Goal: Task Accomplishment & Management: Manage account settings

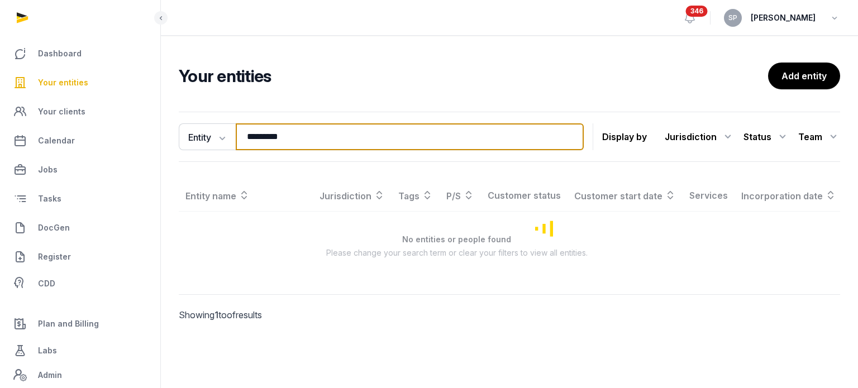
click at [288, 133] on input "*********" at bounding box center [410, 136] width 348 height 27
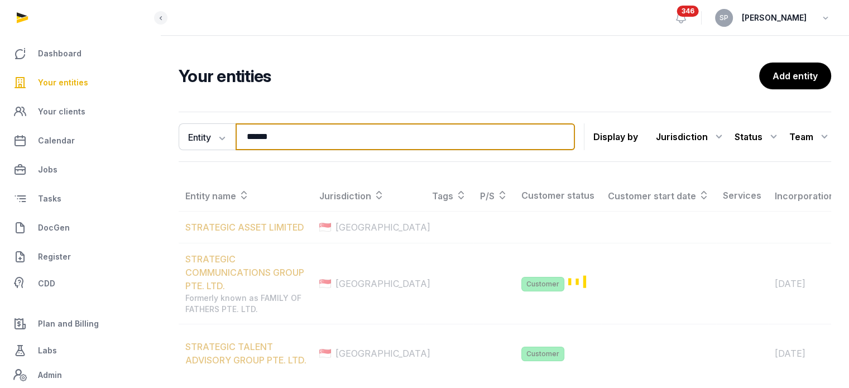
type input "******"
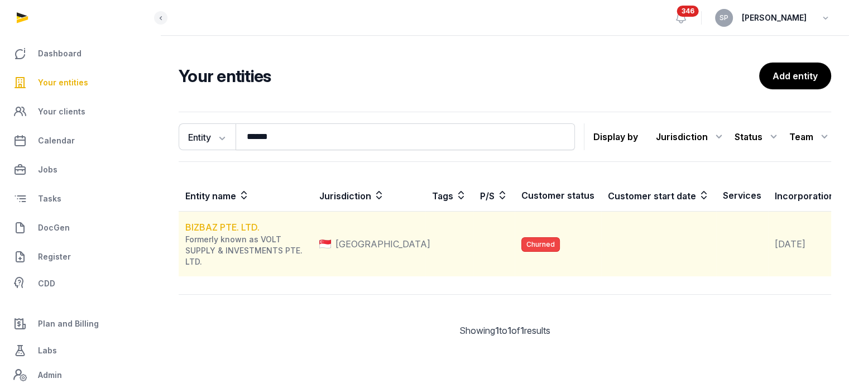
click at [194, 233] on link "BIZBAZ PTE. LTD." at bounding box center [222, 227] width 74 height 11
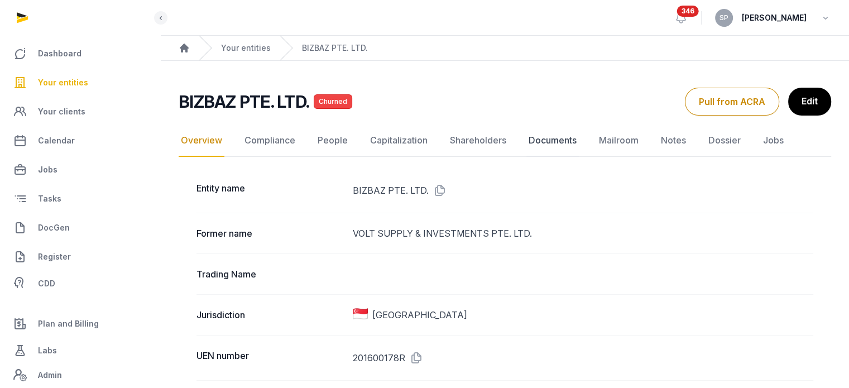
click at [561, 133] on link "Documents" at bounding box center [553, 141] width 52 height 32
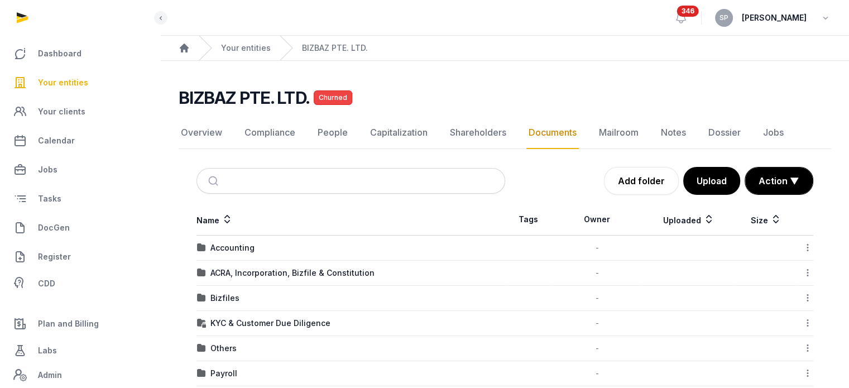
scroll to position [169, 0]
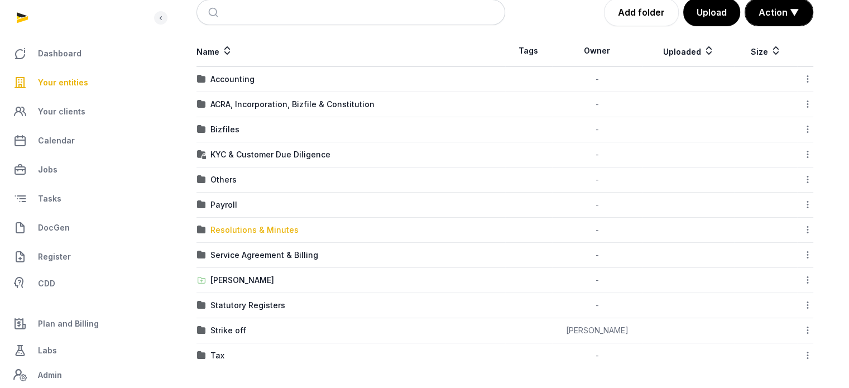
click at [268, 225] on div "Resolutions & Minutes" at bounding box center [254, 229] width 88 height 11
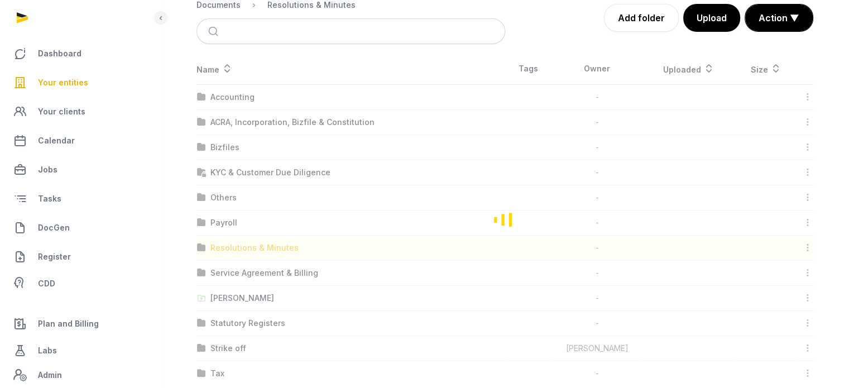
scroll to position [60, 0]
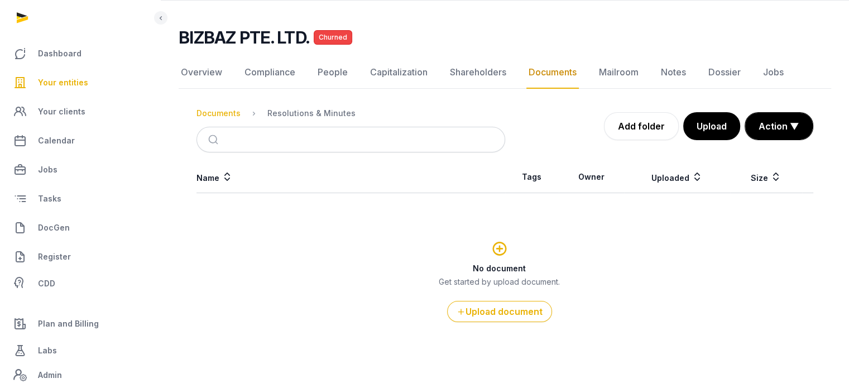
click at [205, 115] on div "Documents" at bounding box center [219, 113] width 44 height 11
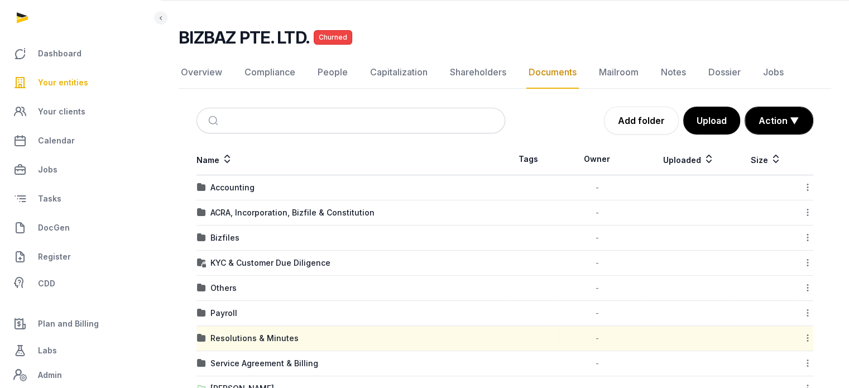
scroll to position [169, 0]
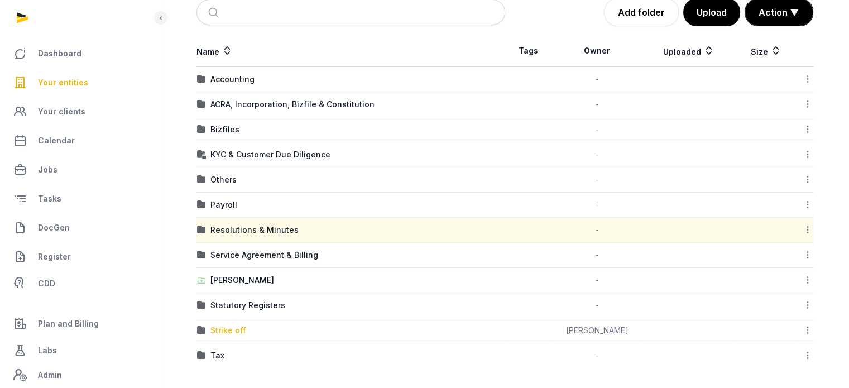
click at [233, 328] on div "Strike off" at bounding box center [228, 330] width 36 height 11
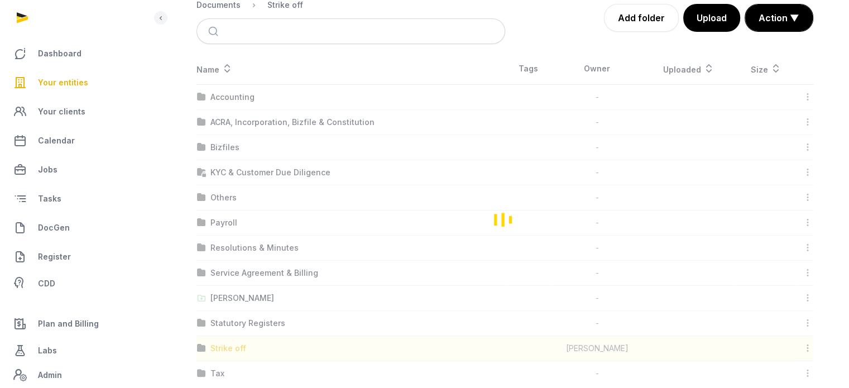
scroll to position [0, 0]
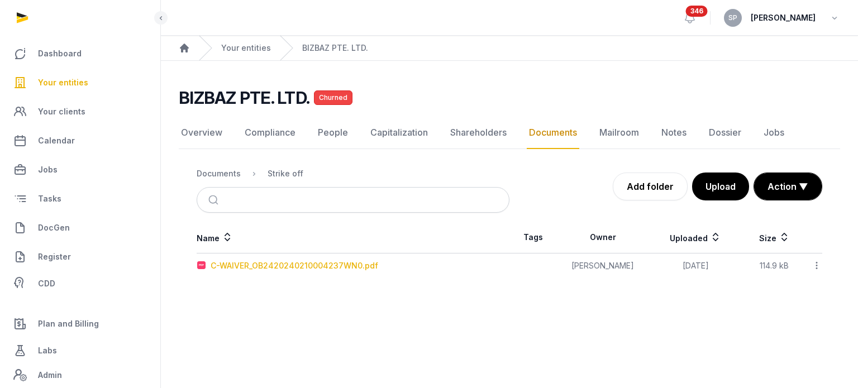
click at [255, 263] on div "C-WAIVER_OB2420240210004237WN0.pdf" at bounding box center [293, 265] width 167 height 11
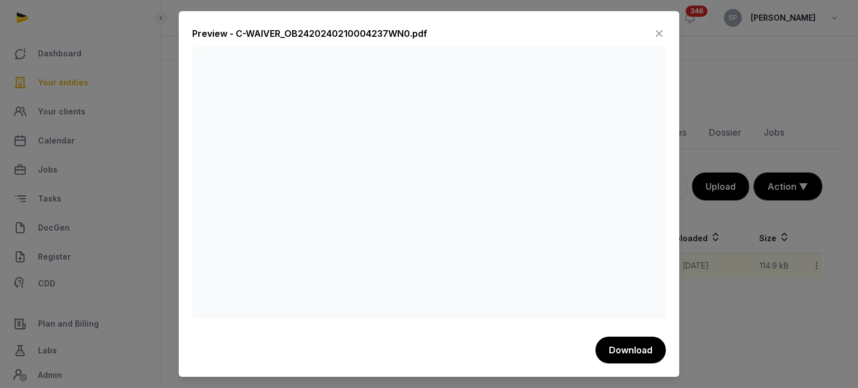
click at [655, 31] on icon at bounding box center [658, 34] width 13 height 18
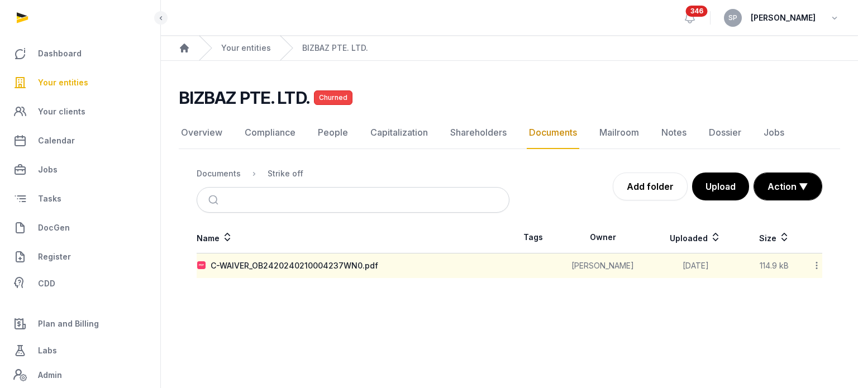
click at [75, 69] on link "Your entities" at bounding box center [80, 82] width 142 height 27
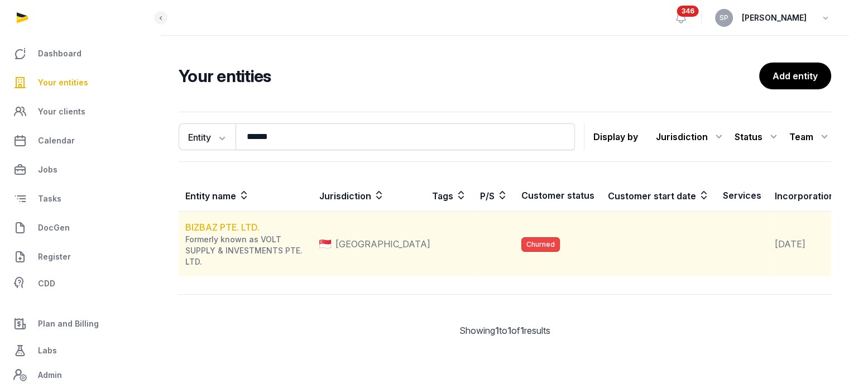
click at [200, 233] on link "BIZBAZ PTE. LTD." at bounding box center [222, 227] width 74 height 11
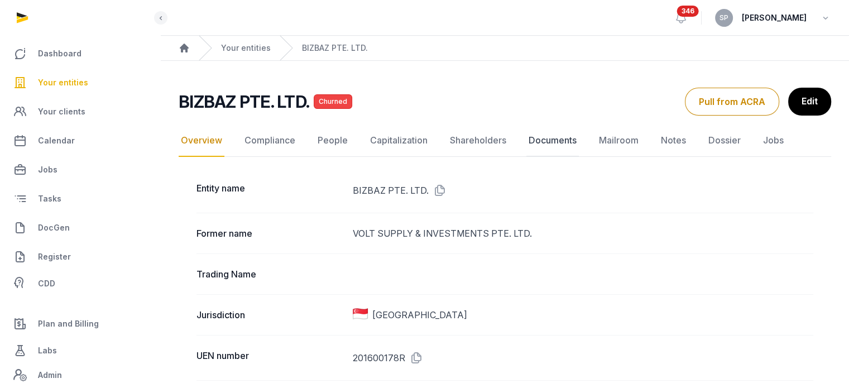
click at [552, 143] on link "Documents" at bounding box center [553, 141] width 52 height 32
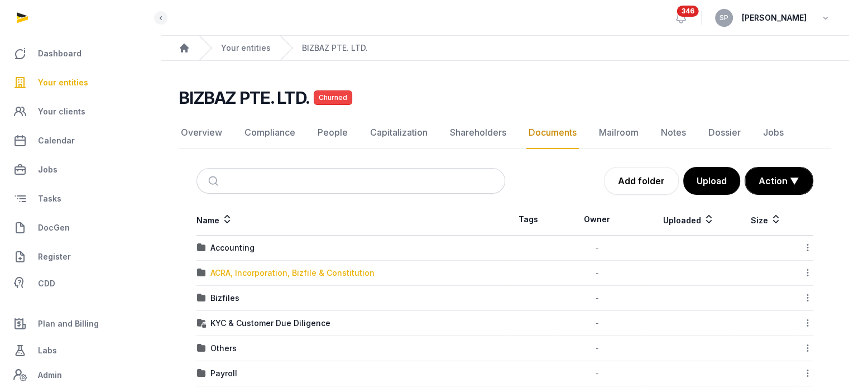
click at [284, 276] on div "ACRA, Incorporation, Bizfile & Constitution" at bounding box center [292, 272] width 164 height 11
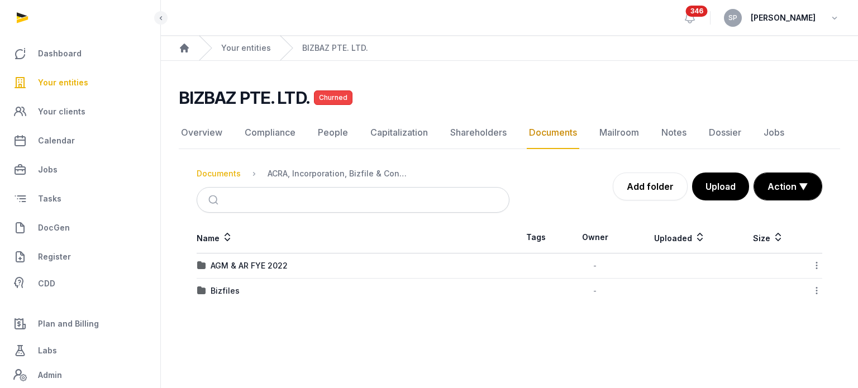
click at [216, 174] on div "Documents" at bounding box center [219, 173] width 44 height 11
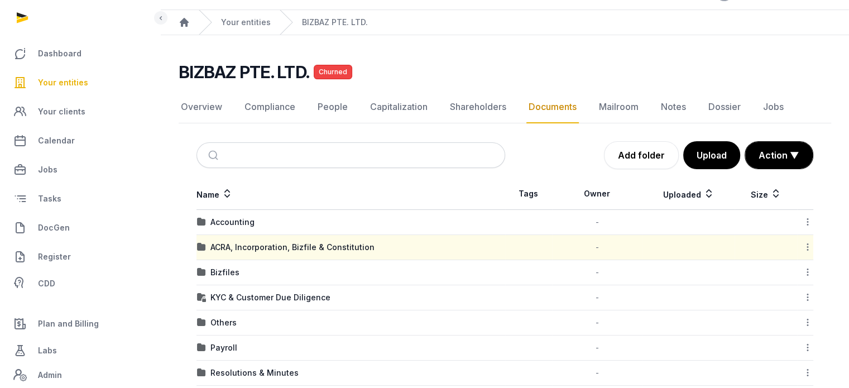
scroll to position [169, 0]
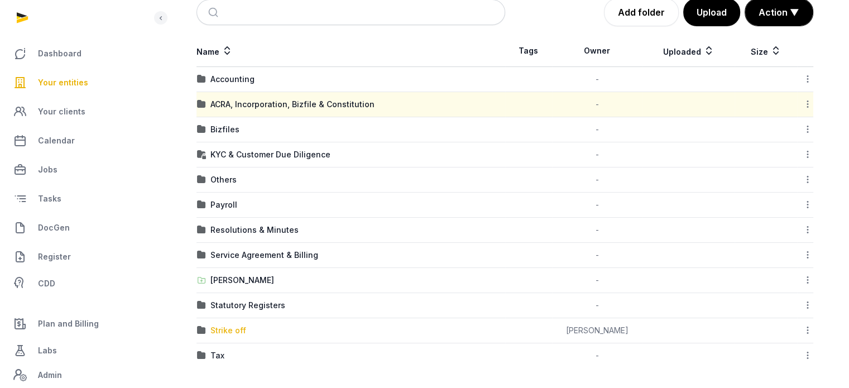
click at [230, 333] on div "Strike off" at bounding box center [228, 330] width 36 height 11
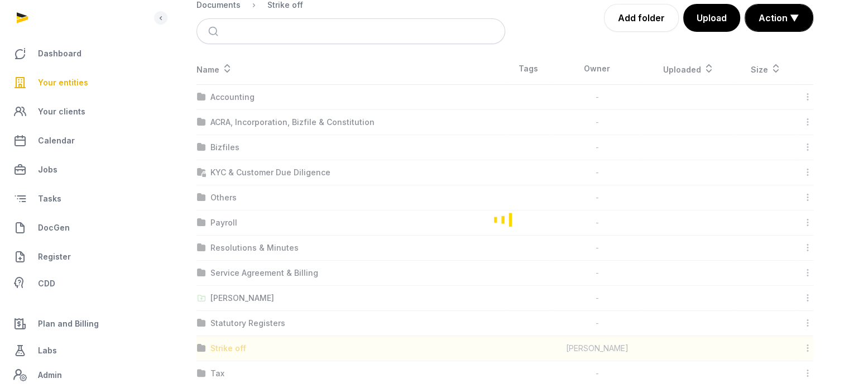
scroll to position [0, 0]
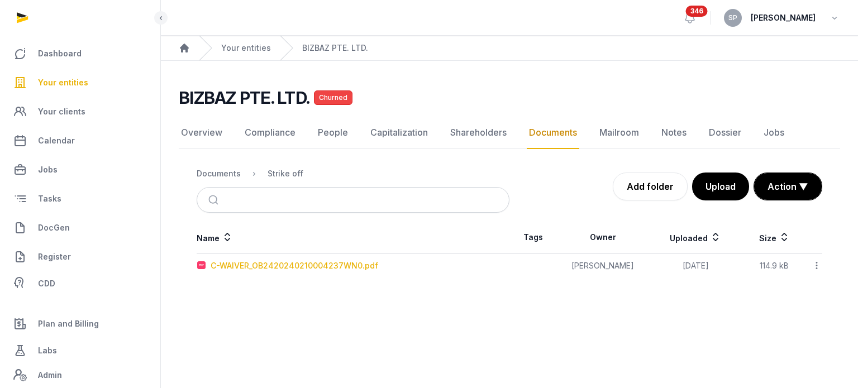
click at [254, 260] on div "C-WAIVER_OB2420240210004237WN0.pdf" at bounding box center [293, 265] width 167 height 11
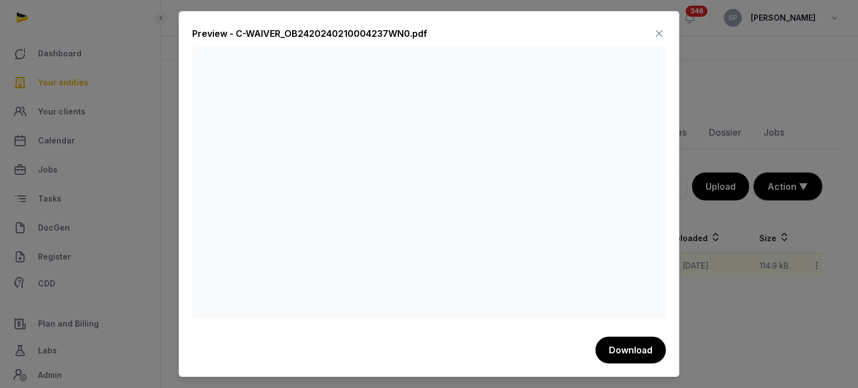
click at [661, 39] on icon at bounding box center [658, 34] width 13 height 18
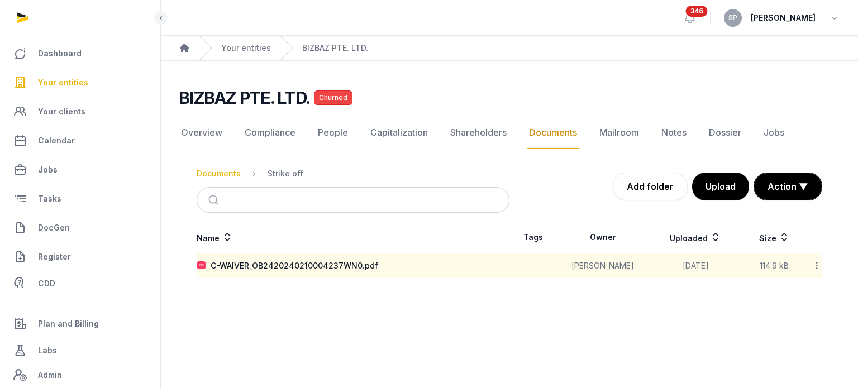
click at [234, 171] on div "Documents" at bounding box center [219, 173] width 44 height 11
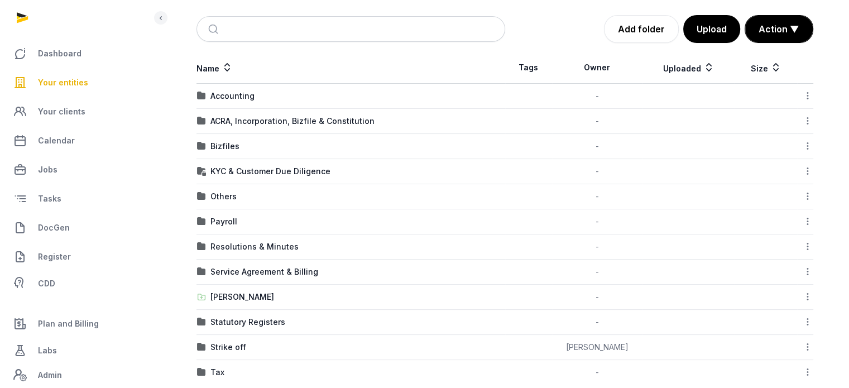
scroll to position [154, 0]
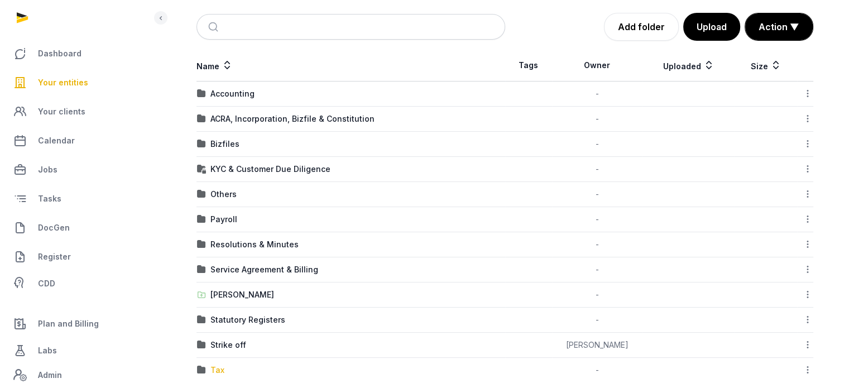
click at [217, 365] on div "Tax" at bounding box center [217, 370] width 14 height 11
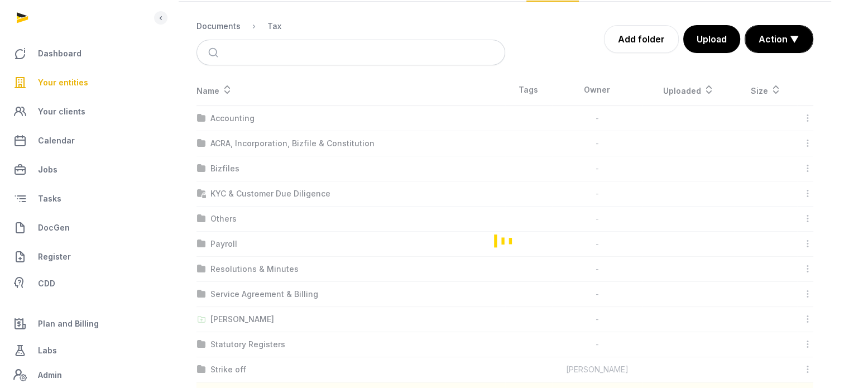
scroll to position [60, 0]
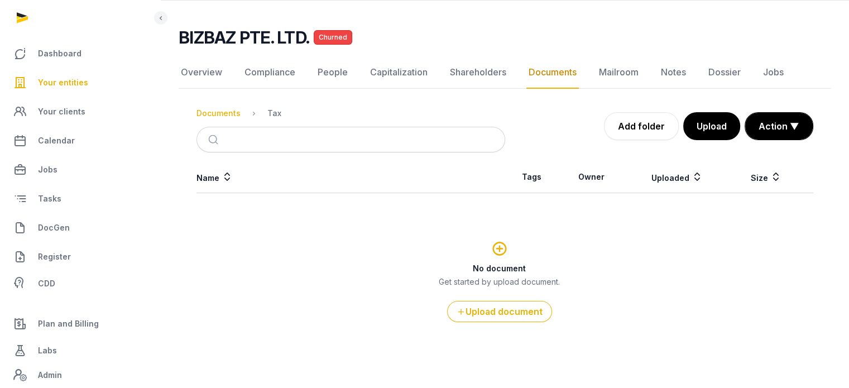
click at [226, 111] on div "Documents" at bounding box center [219, 113] width 44 height 11
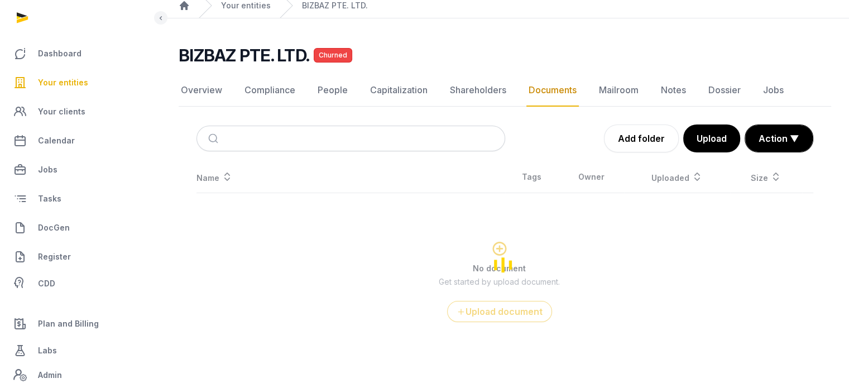
scroll to position [154, 0]
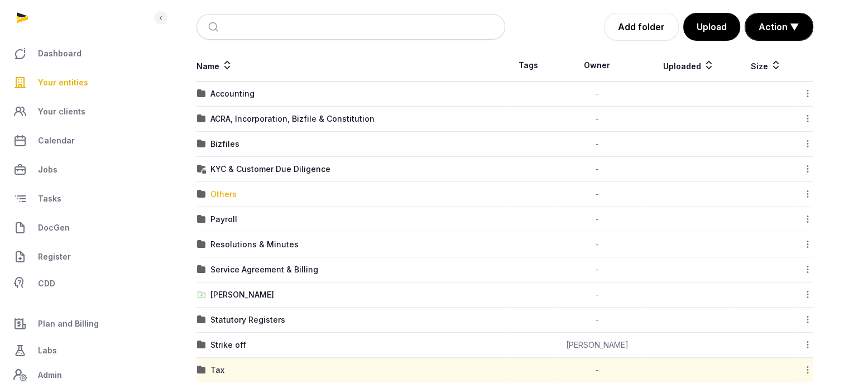
click at [221, 192] on div "Others" at bounding box center [223, 194] width 26 height 11
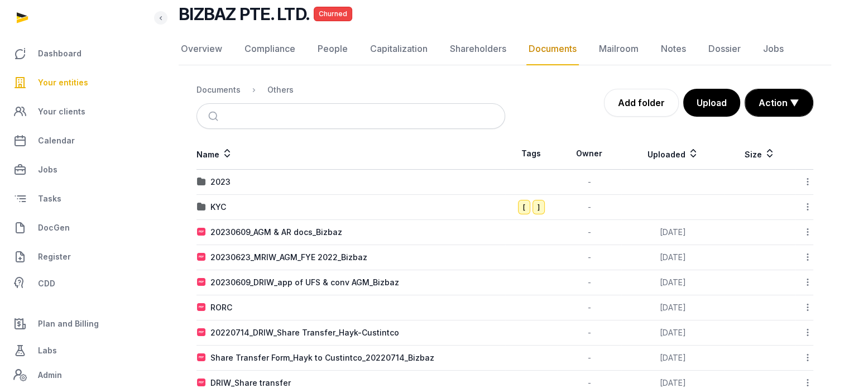
scroll to position [78, 0]
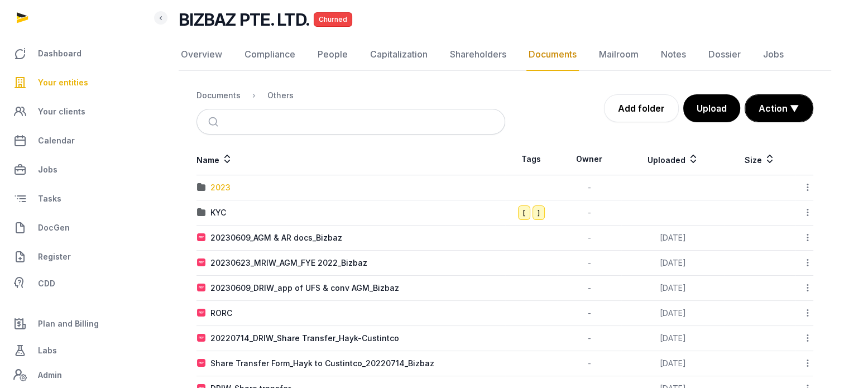
click at [224, 186] on div "2023" at bounding box center [220, 187] width 20 height 11
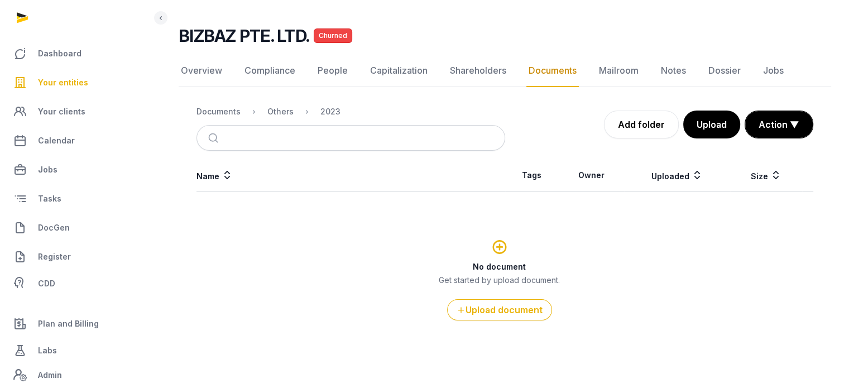
scroll to position [60, 0]
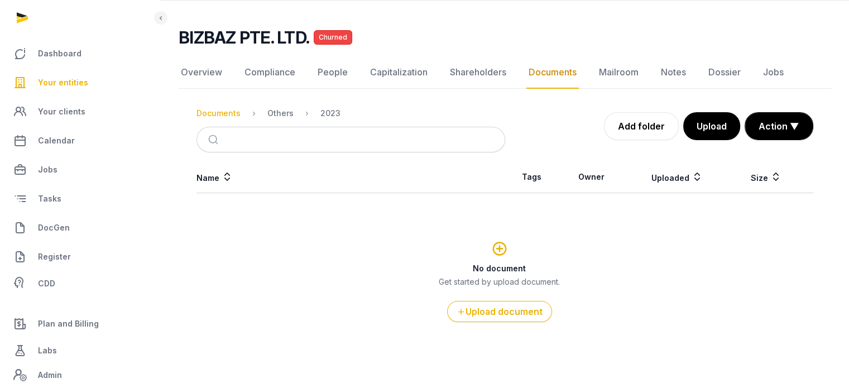
click at [219, 116] on div "Documents" at bounding box center [219, 113] width 44 height 11
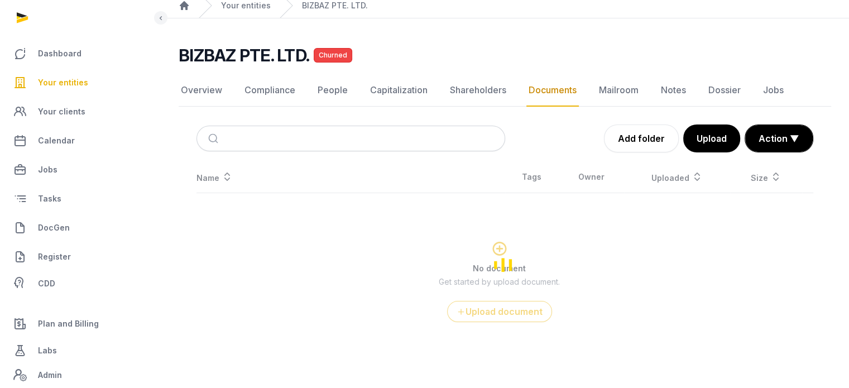
scroll to position [78, 0]
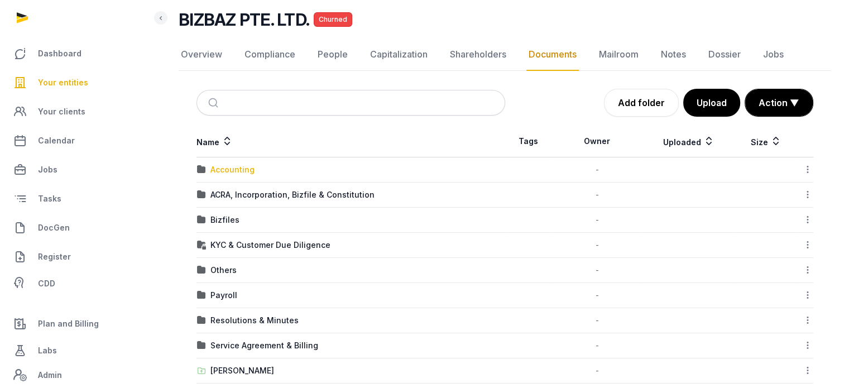
click at [232, 170] on div "Accounting" at bounding box center [232, 169] width 44 height 11
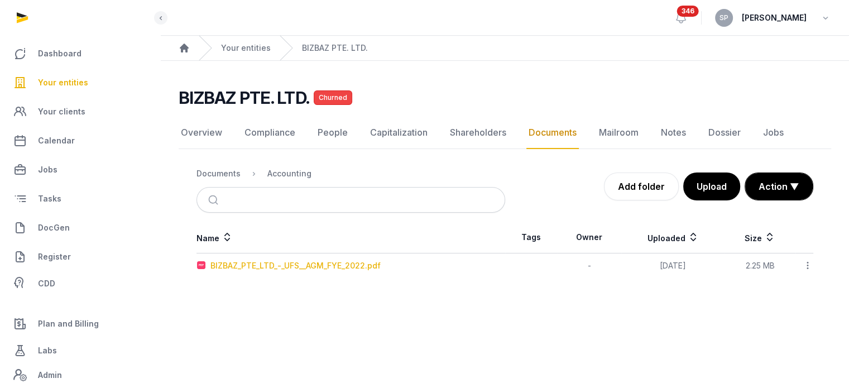
scroll to position [0, 0]
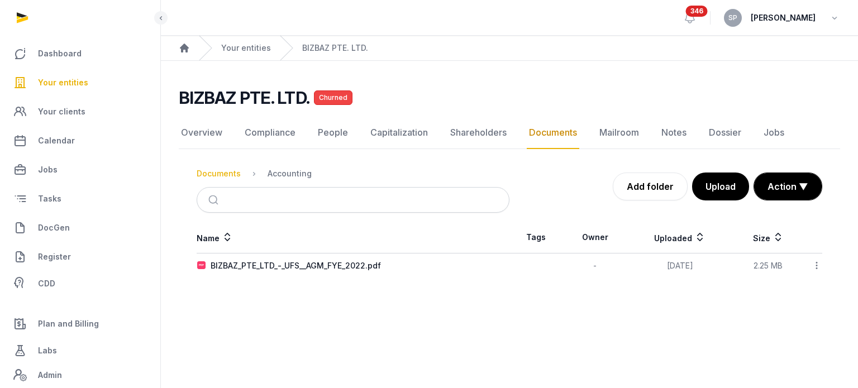
click at [214, 178] on div "Documents" at bounding box center [219, 173] width 44 height 11
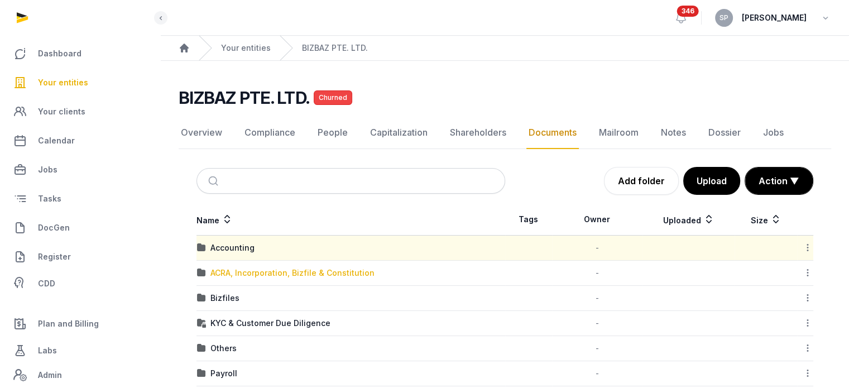
click at [231, 269] on div "ACRA, Incorporation, Bizfile & Constitution" at bounding box center [292, 272] width 164 height 11
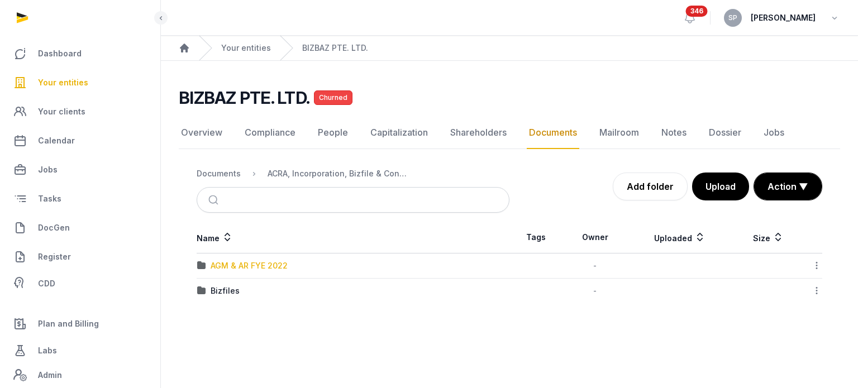
click at [251, 261] on div "AGM & AR FYE 2022" at bounding box center [248, 265] width 77 height 11
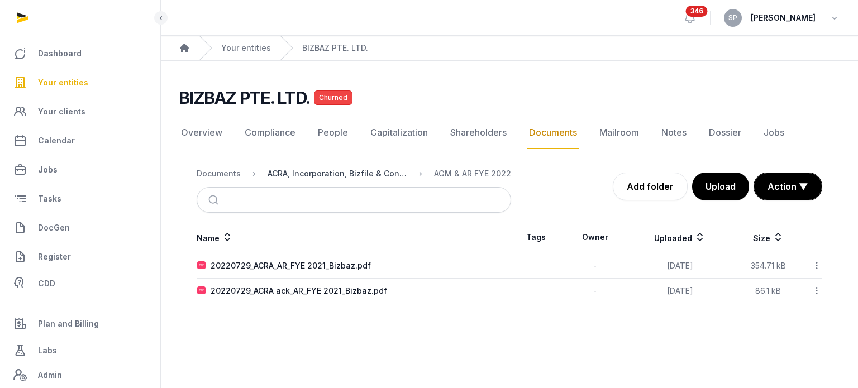
click at [373, 169] on div "ACRA, Incorporation, Bizfile & Constitution" at bounding box center [337, 173] width 140 height 11
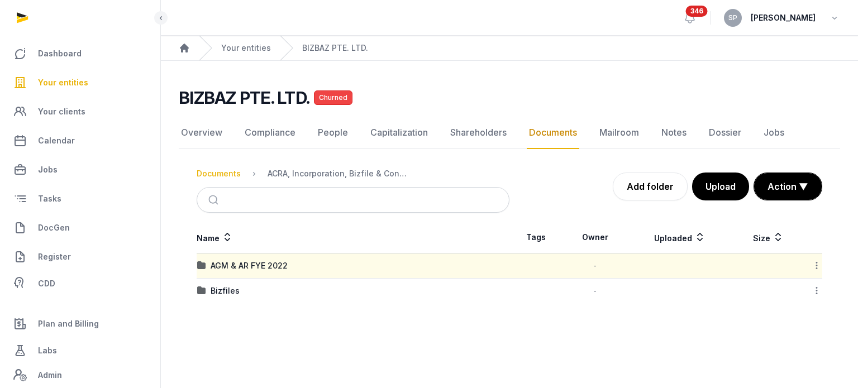
click at [222, 169] on div "Documents" at bounding box center [219, 173] width 44 height 11
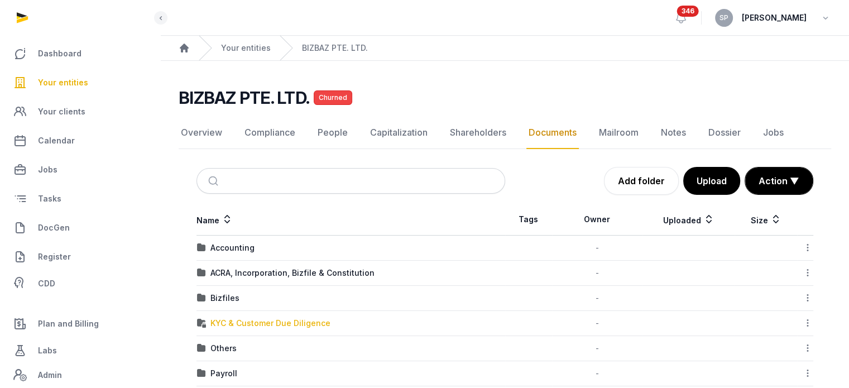
click at [270, 319] on div "KYC & Customer Due Diligence" at bounding box center [270, 323] width 120 height 11
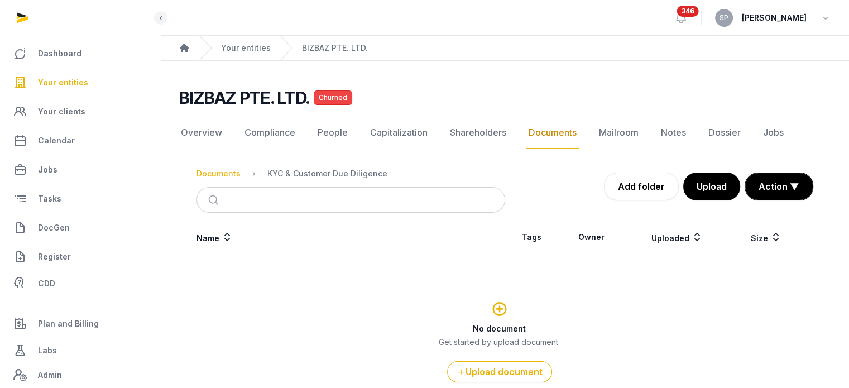
click at [228, 171] on div "Documents" at bounding box center [219, 173] width 44 height 11
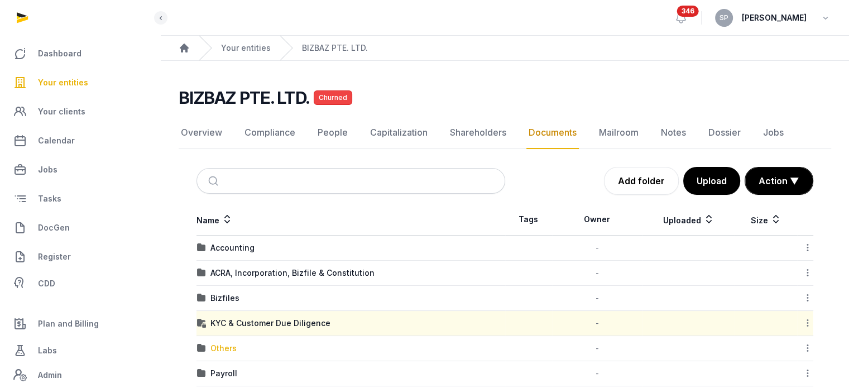
click at [230, 343] on div "Others" at bounding box center [223, 348] width 26 height 11
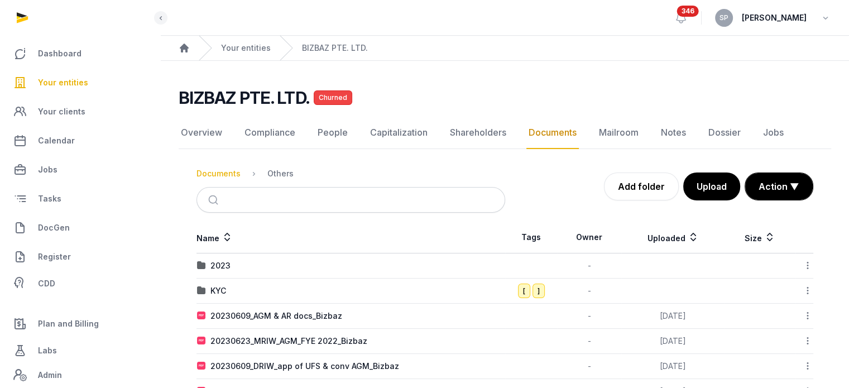
click at [214, 174] on div "Documents" at bounding box center [219, 173] width 44 height 11
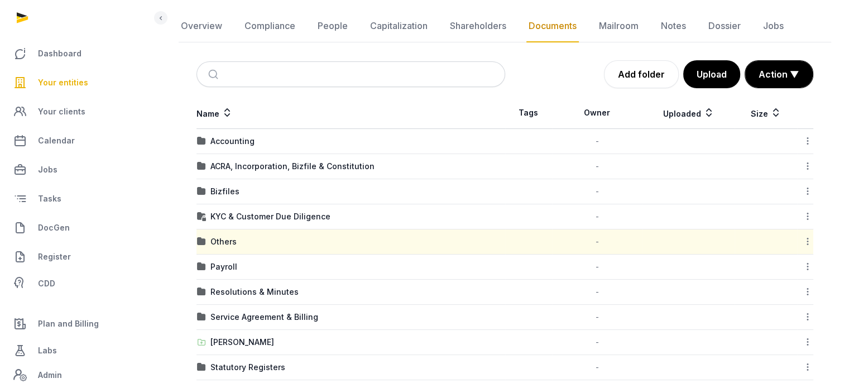
scroll to position [116, 0]
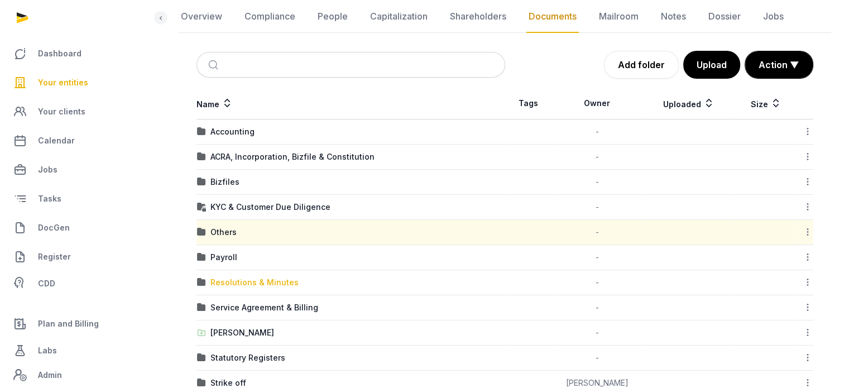
click at [242, 279] on div "Resolutions & Minutes" at bounding box center [254, 282] width 88 height 11
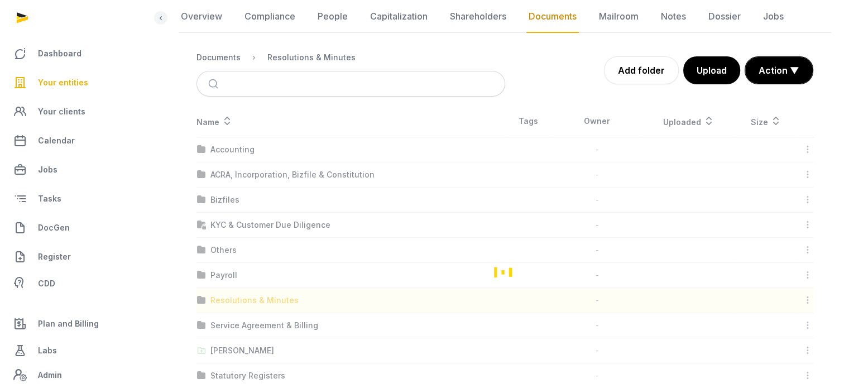
scroll to position [60, 0]
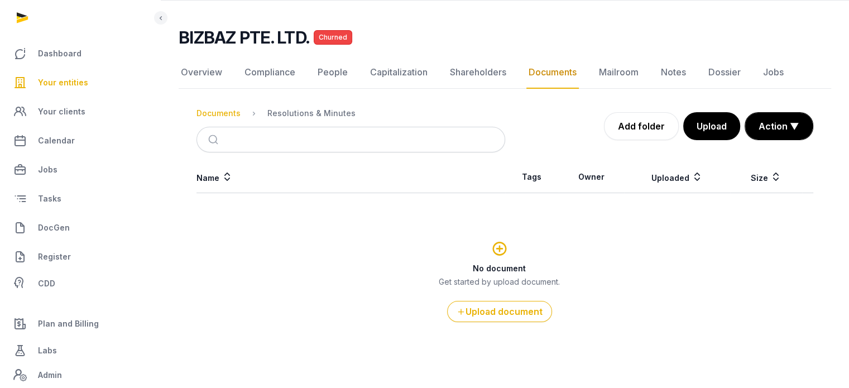
click at [227, 111] on div "Documents" at bounding box center [219, 113] width 44 height 11
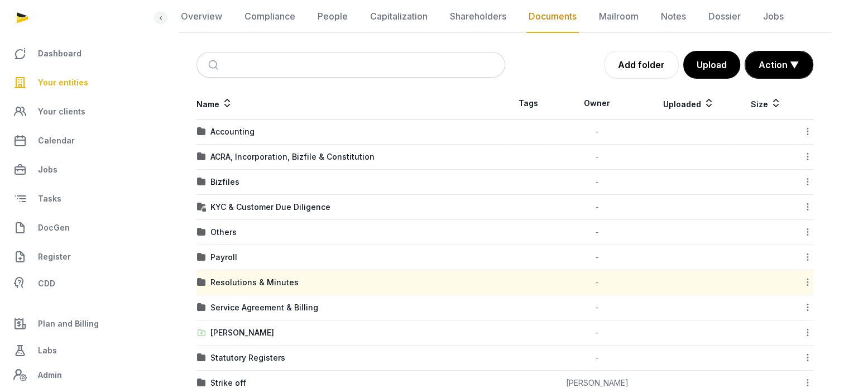
scroll to position [169, 0]
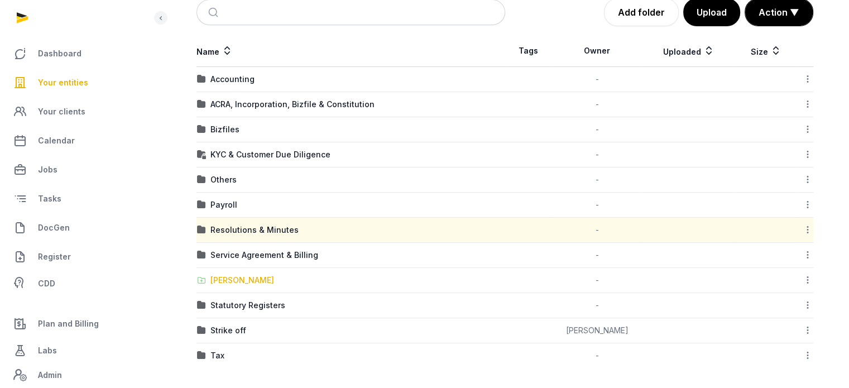
click at [230, 275] on div "[PERSON_NAME]" at bounding box center [242, 280] width 64 height 11
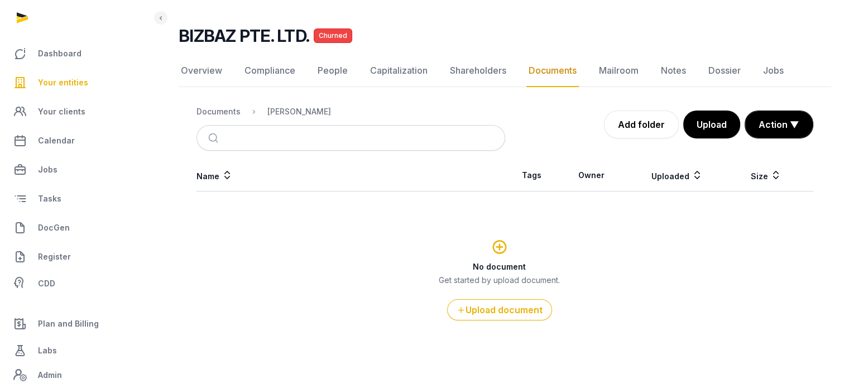
scroll to position [60, 0]
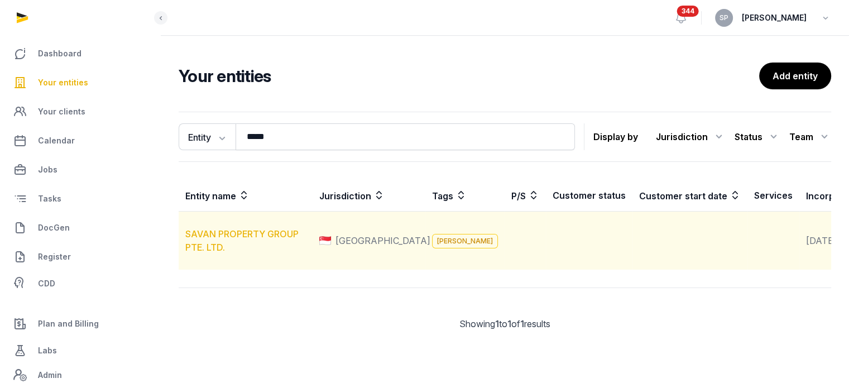
click at [247, 247] on link "SAVAN PROPERTY GROUP PTE. LTD." at bounding box center [241, 240] width 113 height 25
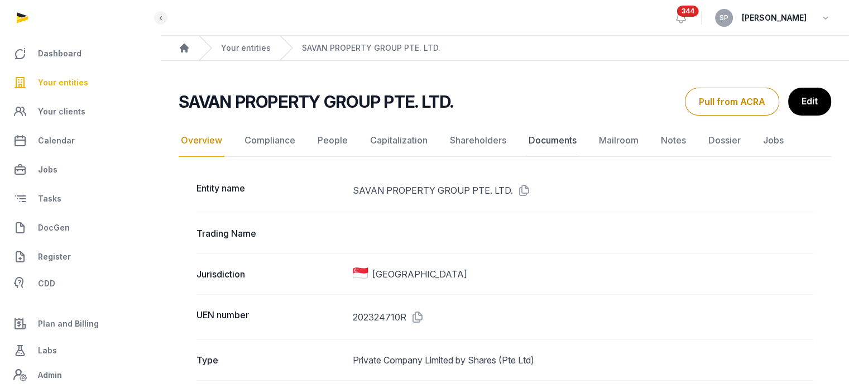
click at [557, 135] on link "Documents" at bounding box center [553, 141] width 52 height 32
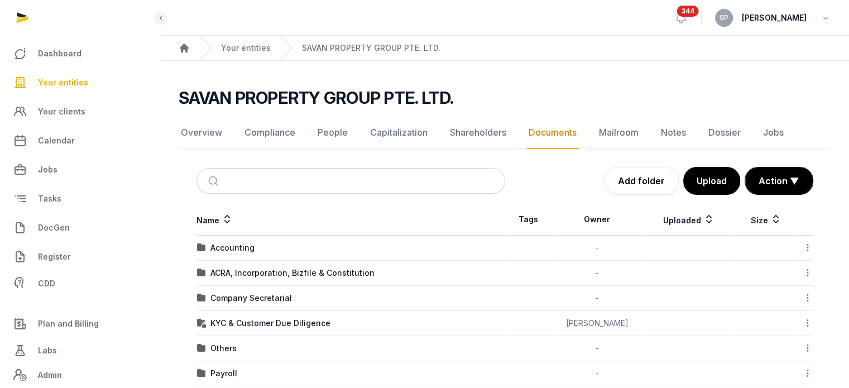
click at [272, 303] on td "Company Secretarial" at bounding box center [351, 298] width 309 height 25
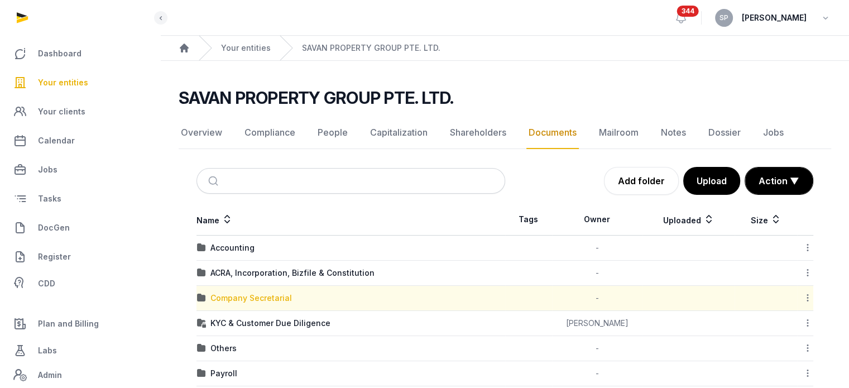
click at [271, 301] on div "Company Secretarial" at bounding box center [251, 298] width 82 height 11
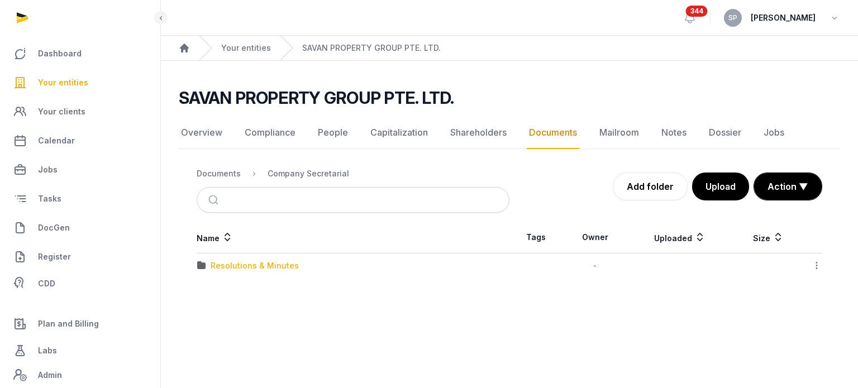
click at [268, 265] on div "Resolutions & Minutes" at bounding box center [254, 265] width 88 height 11
click at [209, 267] on div "2025" at bounding box center [353, 265] width 312 height 11
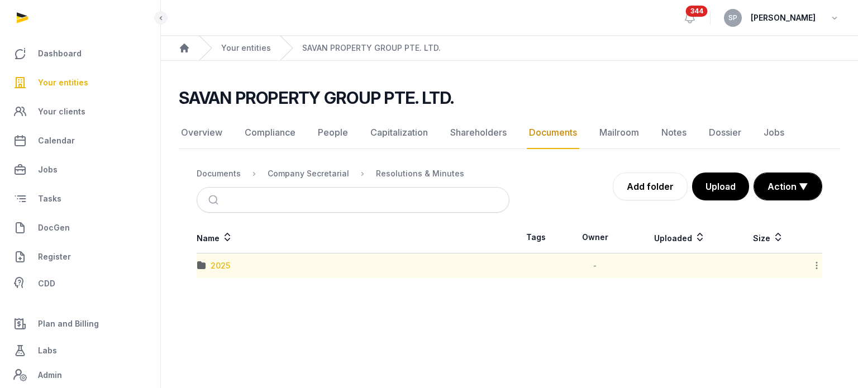
click at [221, 264] on div "2025" at bounding box center [220, 265] width 20 height 11
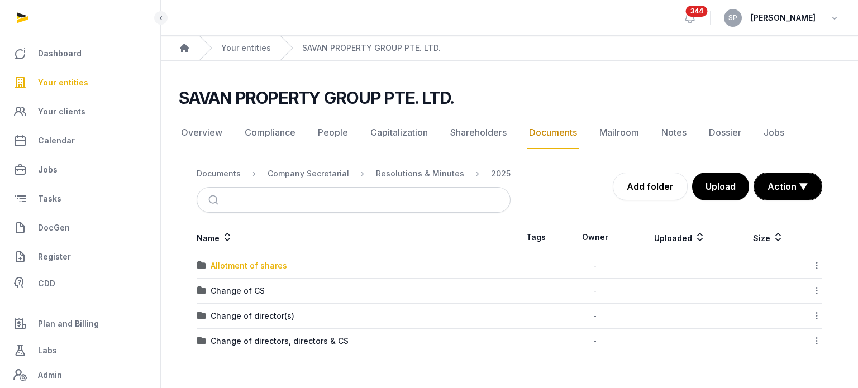
click at [230, 262] on div "Allotment of shares" at bounding box center [248, 265] width 76 height 11
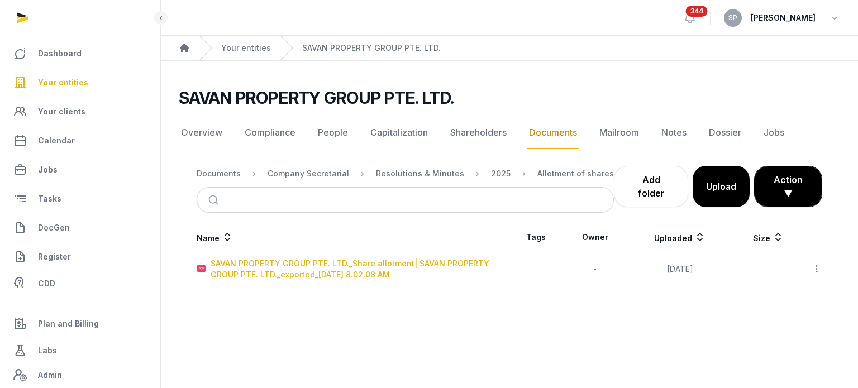
click at [250, 258] on div "SAVAN PROPERTY GROUP PTE. LTD._Share allotment| SAVAN PROPERTY GROUP PTE. LTD._…" at bounding box center [359, 269] width 298 height 22
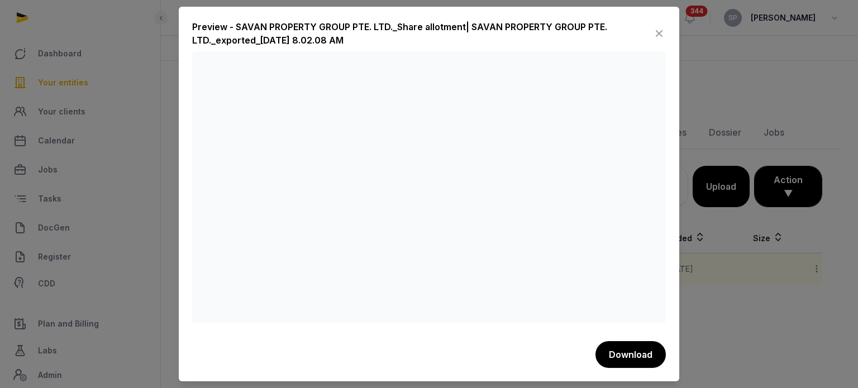
click at [657, 36] on icon at bounding box center [658, 34] width 13 height 18
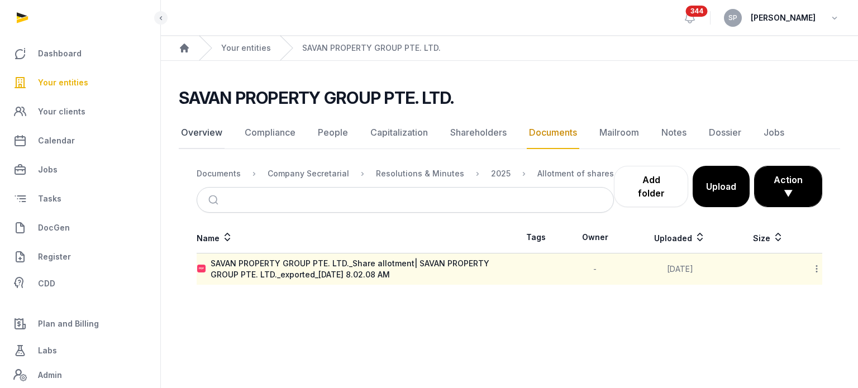
click at [192, 131] on link "Overview" at bounding box center [202, 133] width 46 height 32
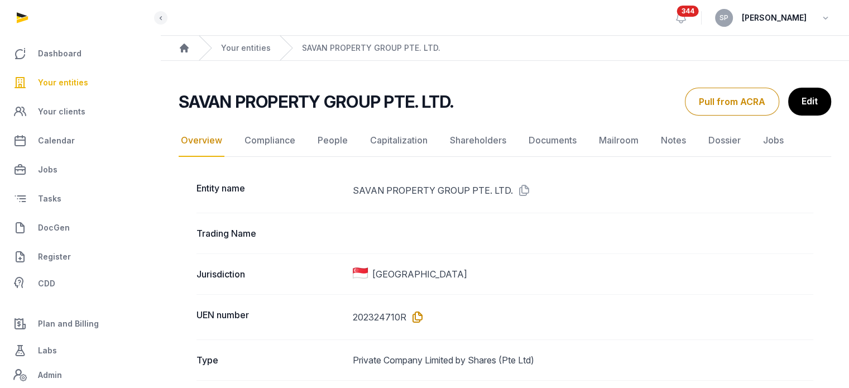
click at [413, 318] on icon at bounding box center [415, 317] width 18 height 18
click at [549, 147] on link "Documents" at bounding box center [553, 141] width 52 height 32
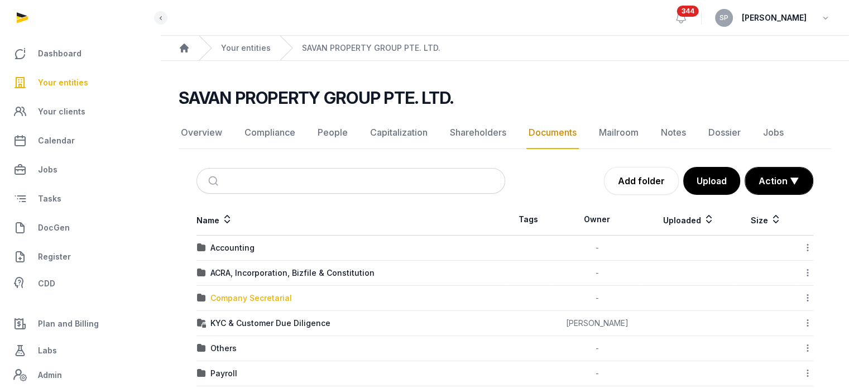
click at [231, 301] on div "Company Secretarial" at bounding box center [251, 298] width 82 height 11
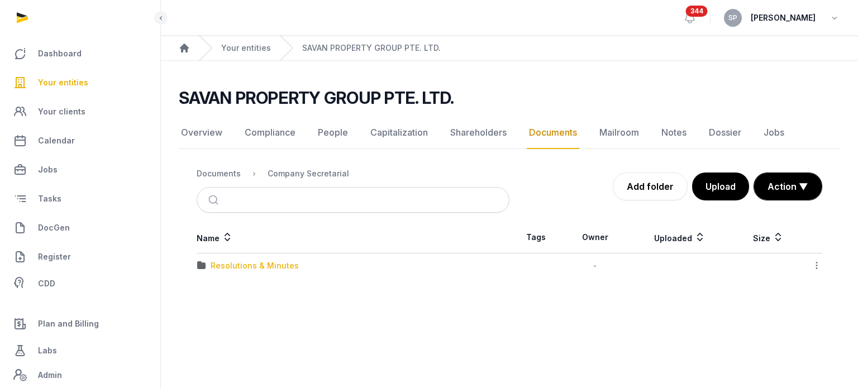
click at [258, 268] on div "Resolutions & Minutes" at bounding box center [254, 265] width 88 height 11
click at [223, 263] on div "2025" at bounding box center [220, 265] width 20 height 11
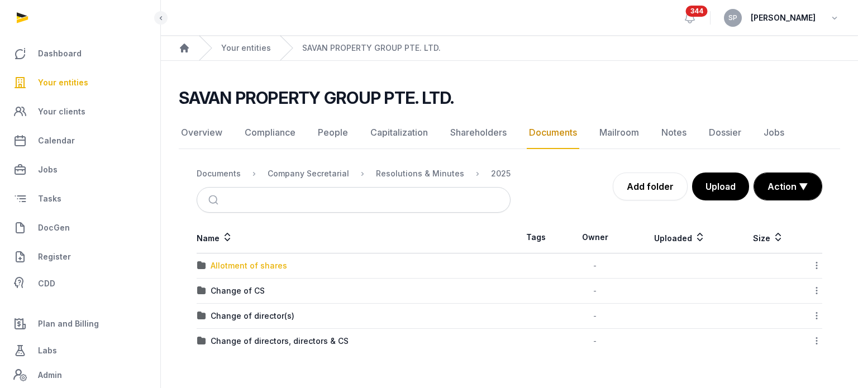
click at [242, 265] on div "Allotment of shares" at bounding box center [248, 265] width 76 height 11
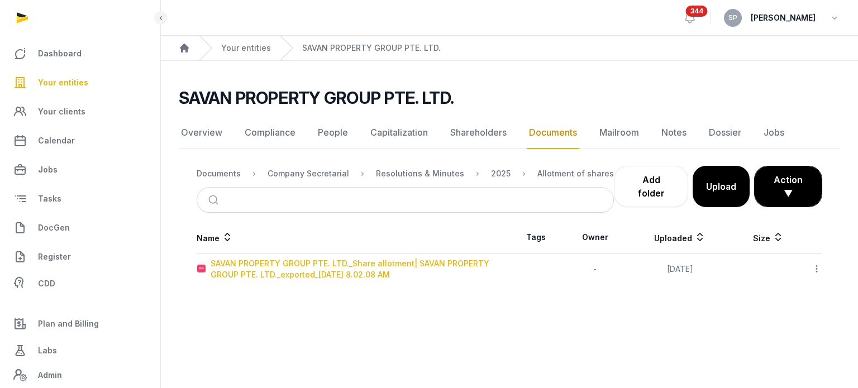
click at [242, 265] on div "SAVAN PROPERTY GROUP PTE. LTD._Share allotment| SAVAN PROPERTY GROUP PTE. LTD._…" at bounding box center [359, 269] width 298 height 22
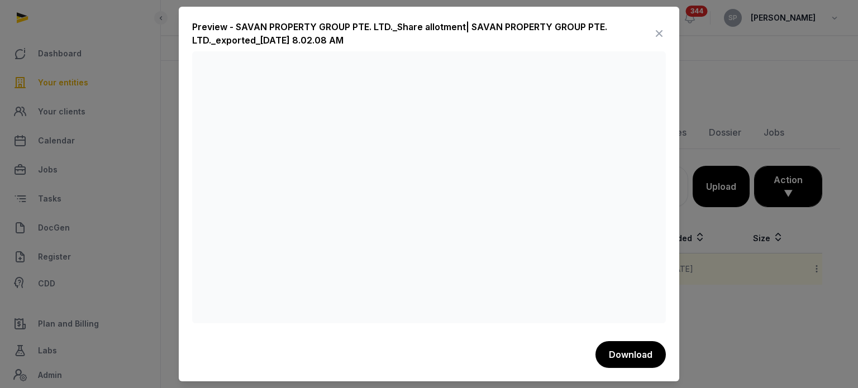
click at [655, 37] on icon at bounding box center [658, 34] width 13 height 18
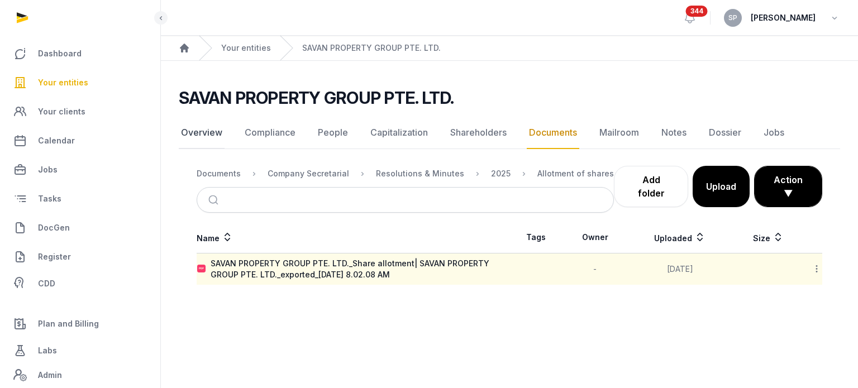
click at [197, 136] on link "Overview" at bounding box center [202, 133] width 46 height 32
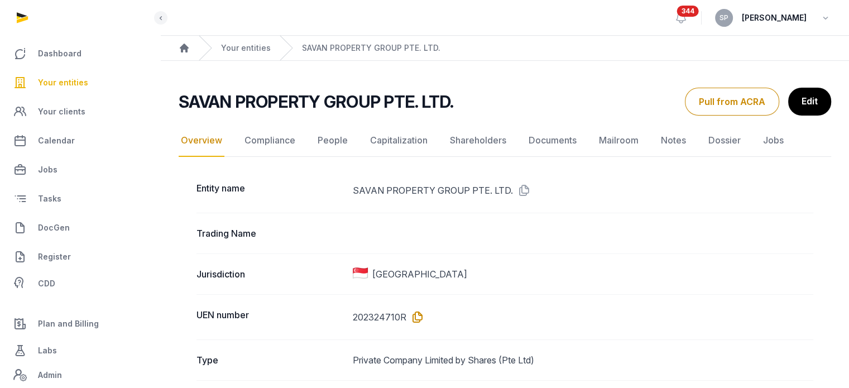
click at [414, 319] on icon at bounding box center [415, 317] width 18 height 18
click at [521, 193] on icon at bounding box center [522, 190] width 18 height 18
click at [565, 145] on link "Documents" at bounding box center [553, 141] width 52 height 32
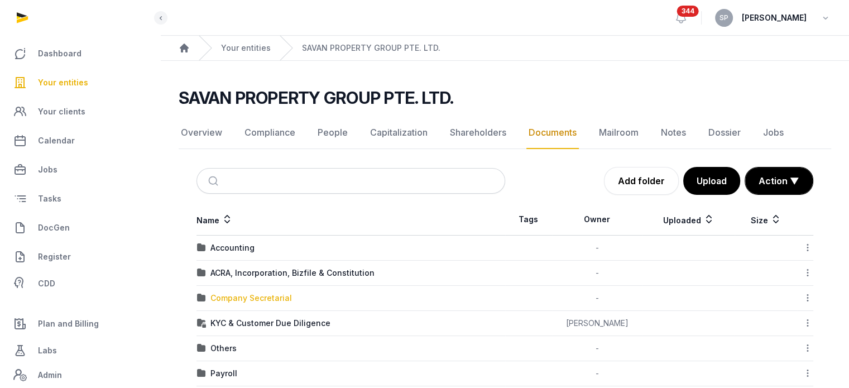
click at [258, 294] on div "Company Secretarial" at bounding box center [251, 298] width 82 height 11
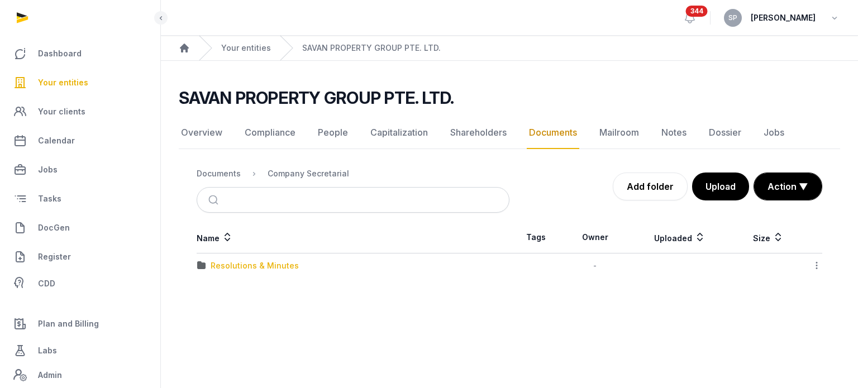
click at [248, 260] on div "Resolutions & Minutes" at bounding box center [254, 265] width 88 height 11
click at [218, 264] on div "2025" at bounding box center [220, 265] width 20 height 11
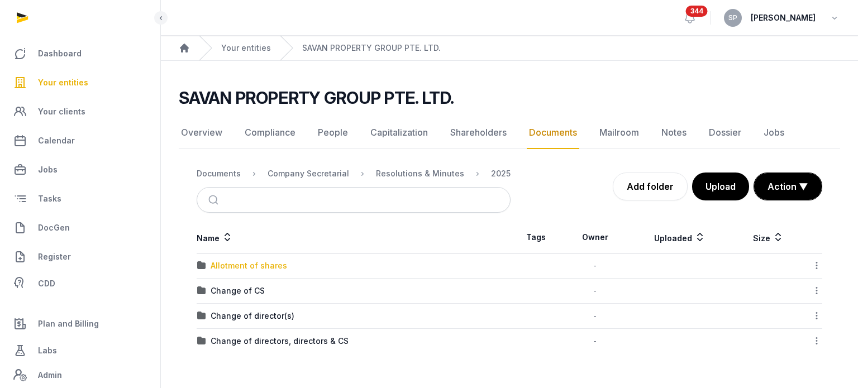
click at [237, 264] on div "Allotment of shares" at bounding box center [248, 265] width 76 height 11
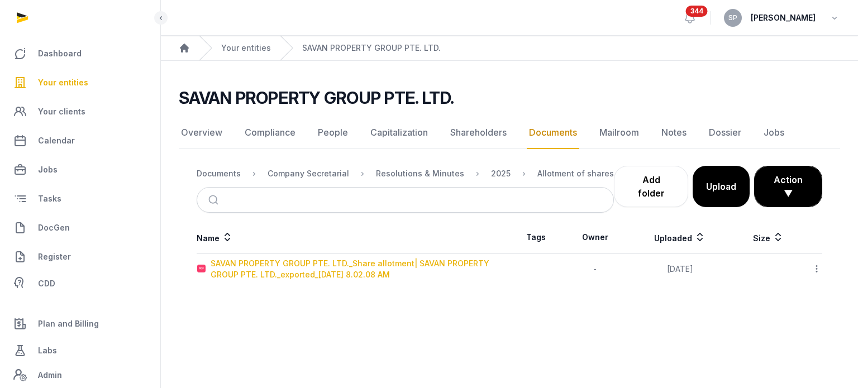
click at [237, 264] on div "SAVAN PROPERTY GROUP PTE. LTD._Share allotment| SAVAN PROPERTY GROUP PTE. LTD._…" at bounding box center [359, 269] width 298 height 22
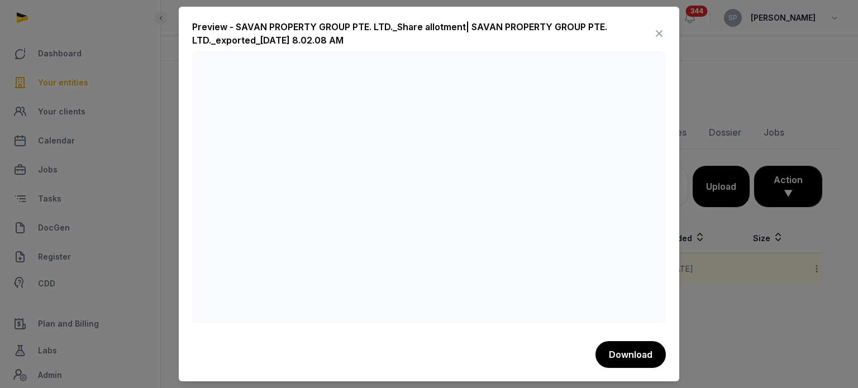
click at [659, 36] on icon at bounding box center [658, 34] width 13 height 18
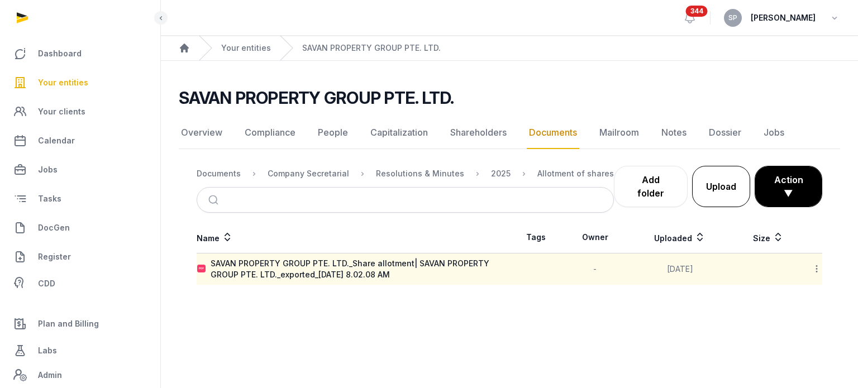
click at [710, 183] on button "Upload" at bounding box center [721, 186] width 58 height 41
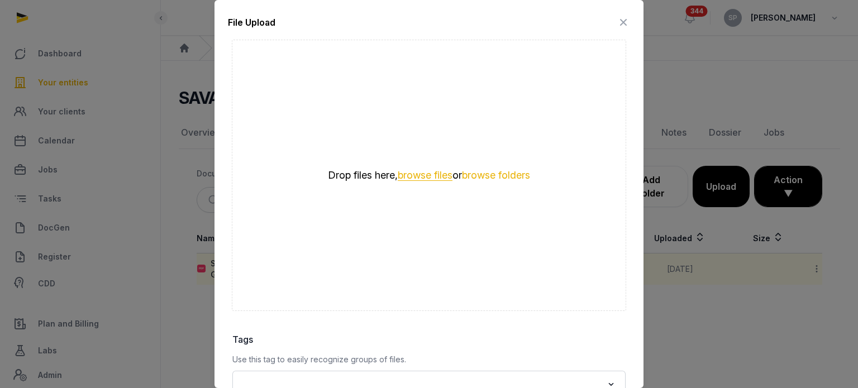
click at [422, 173] on button "browse files" at bounding box center [425, 175] width 55 height 11
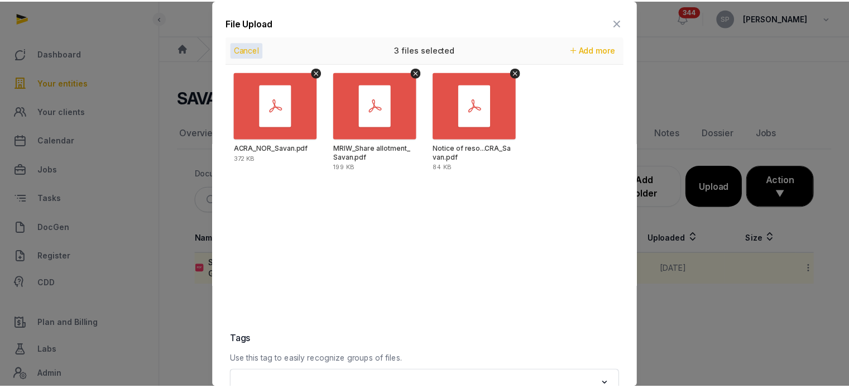
scroll to position [157, 0]
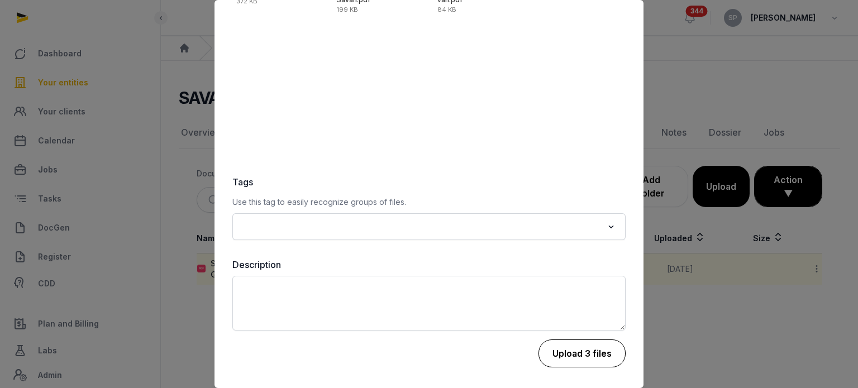
click at [591, 351] on button "Upload 3 files" at bounding box center [581, 353] width 87 height 28
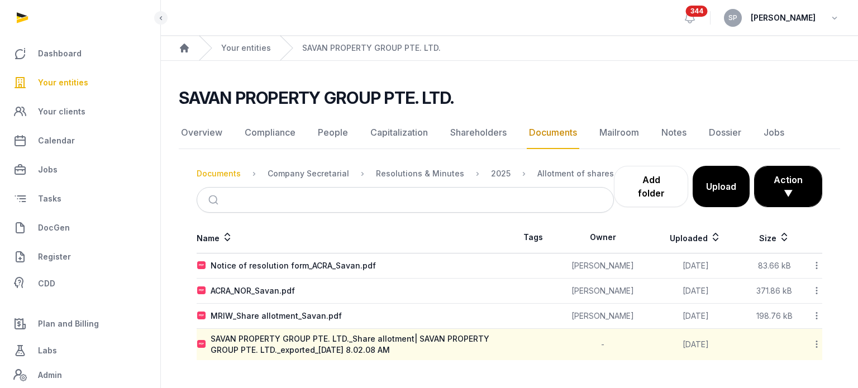
click at [226, 170] on div "Documents" at bounding box center [219, 173] width 44 height 11
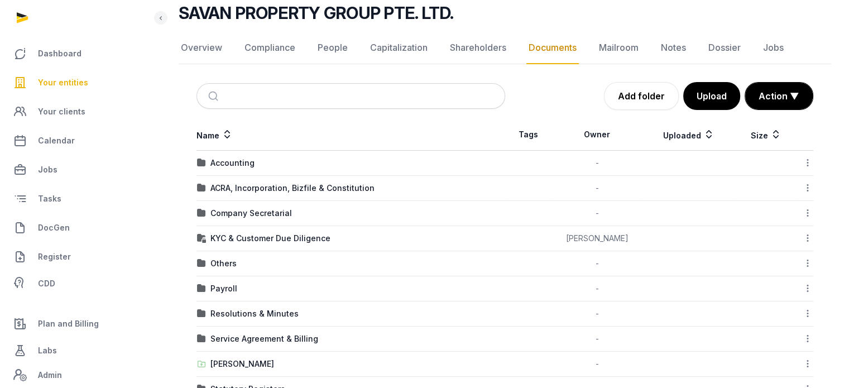
scroll to position [137, 0]
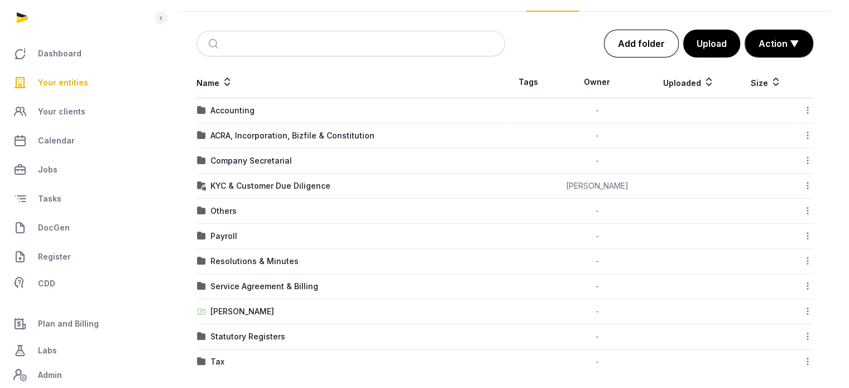
click at [639, 44] on link "Add folder" at bounding box center [641, 44] width 75 height 28
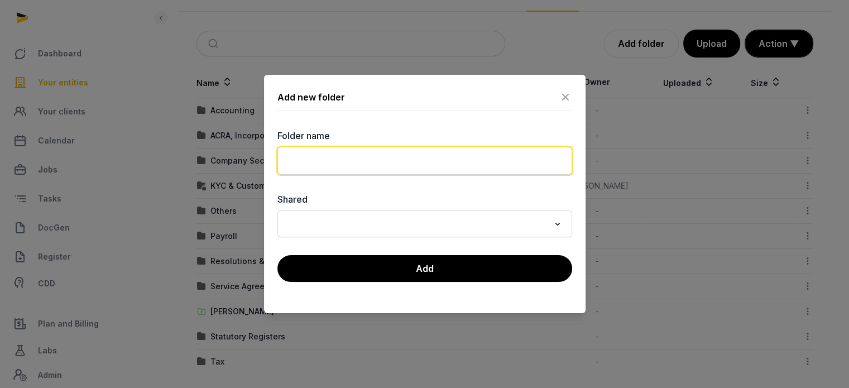
click at [301, 159] on input "text" at bounding box center [424, 161] width 295 height 28
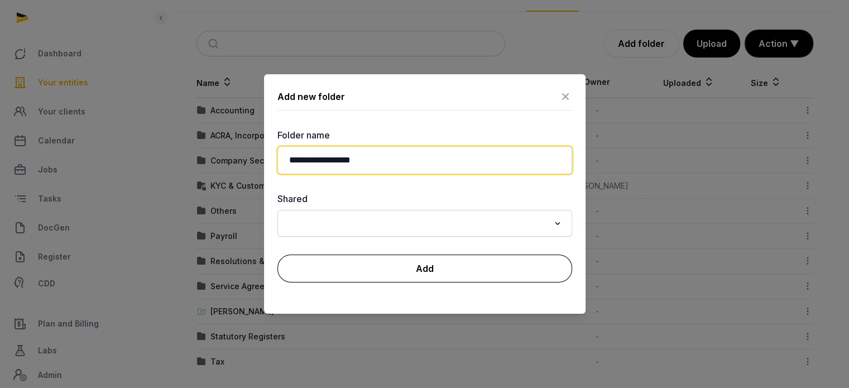
type input "**********"
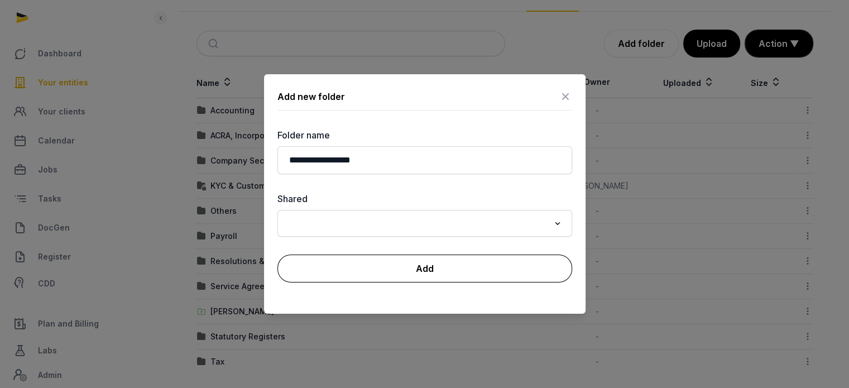
click at [313, 269] on button "Add" at bounding box center [424, 269] width 295 height 28
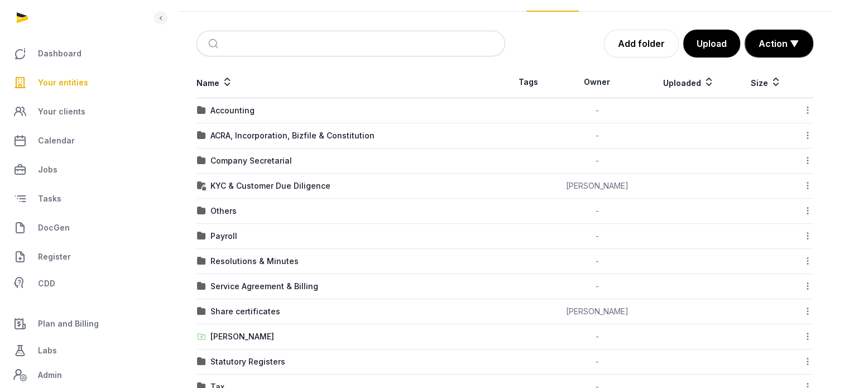
scroll to position [169, 0]
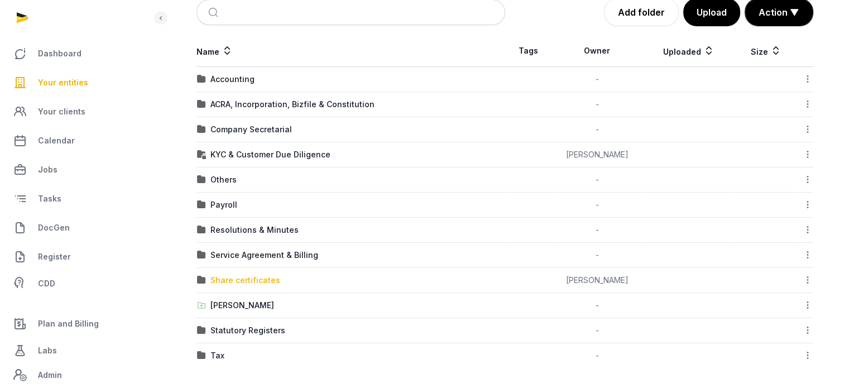
click at [261, 280] on div "Share certificates" at bounding box center [245, 280] width 70 height 11
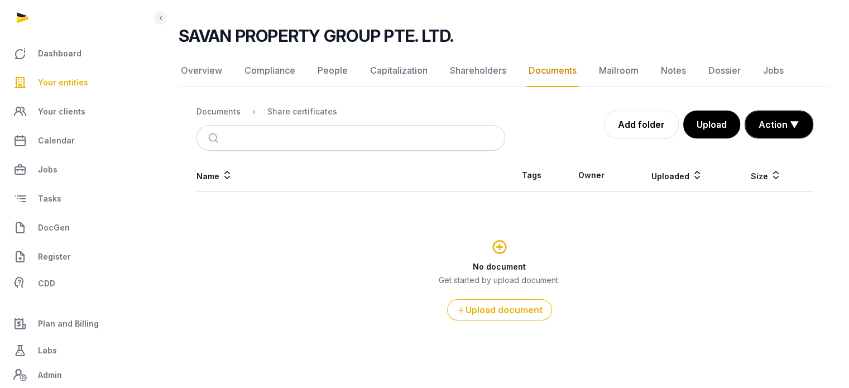
scroll to position [60, 0]
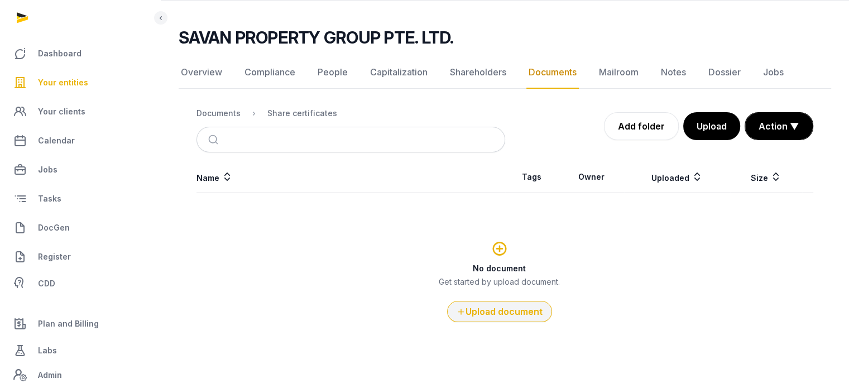
click at [492, 315] on button "Upload document" at bounding box center [499, 311] width 105 height 21
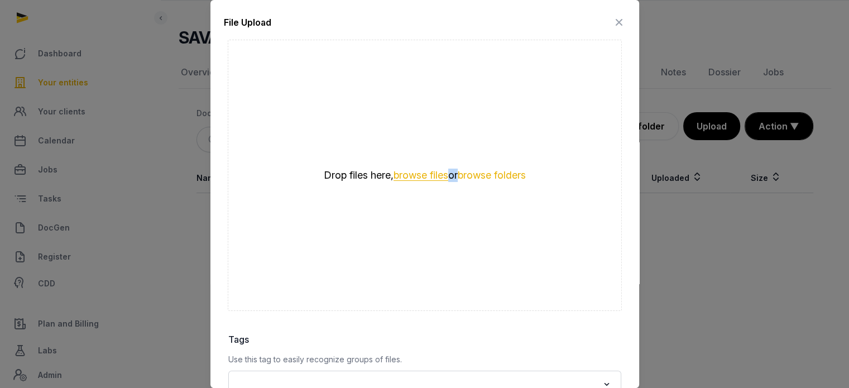
drag, startPoint x: 398, startPoint y: 183, endPoint x: 403, endPoint y: 179, distance: 6.4
click at [403, 179] on div "Drop files here, browse files or browse folders" at bounding box center [425, 175] width 394 height 271
click at [403, 179] on button "browse files" at bounding box center [421, 175] width 55 height 11
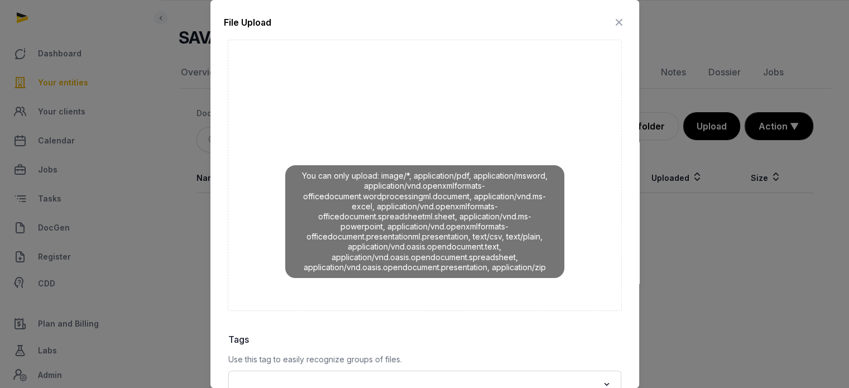
click at [612, 29] on icon at bounding box center [618, 22] width 13 height 18
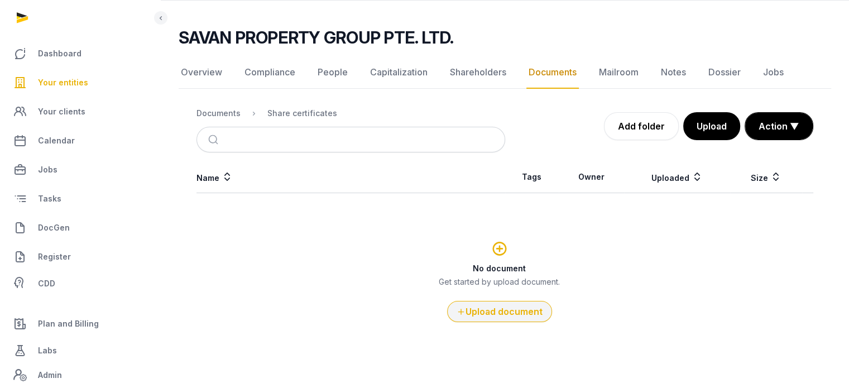
click at [484, 304] on button "Upload document" at bounding box center [499, 311] width 105 height 21
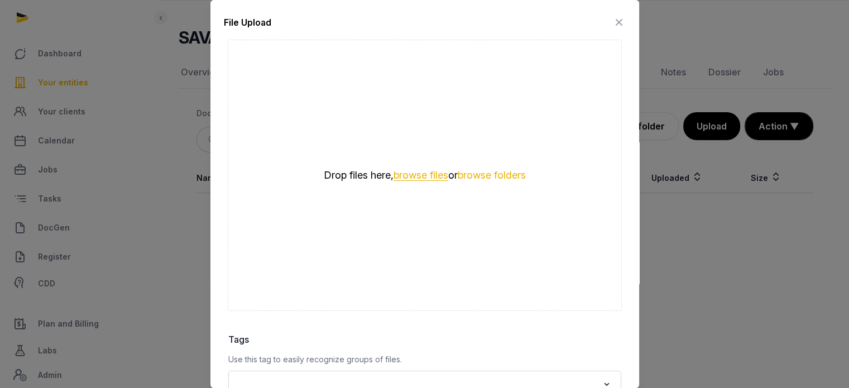
click at [418, 175] on button "browse files" at bounding box center [421, 175] width 55 height 11
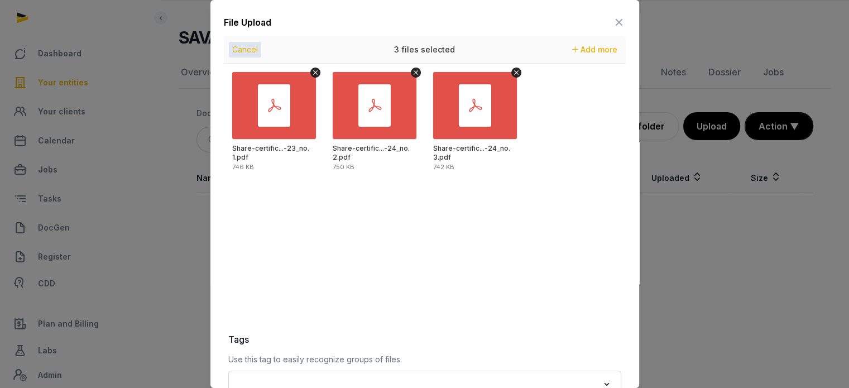
scroll to position [157, 0]
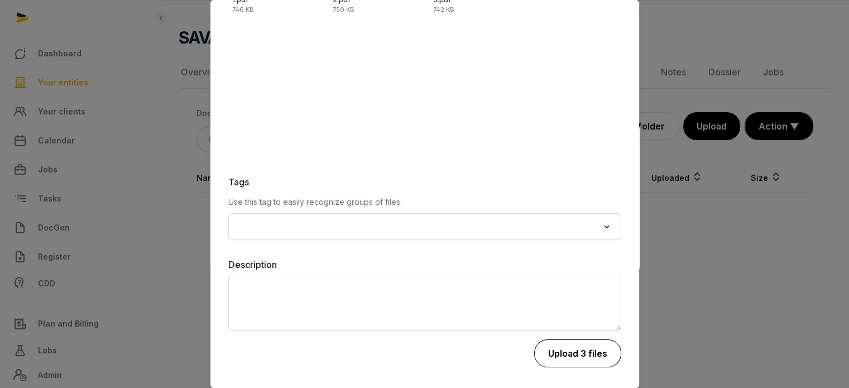
click at [573, 361] on button "Upload 3 files" at bounding box center [577, 353] width 87 height 28
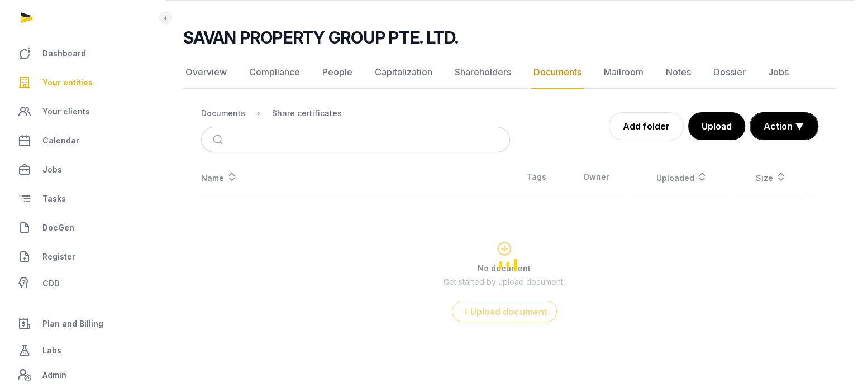
scroll to position [0, 0]
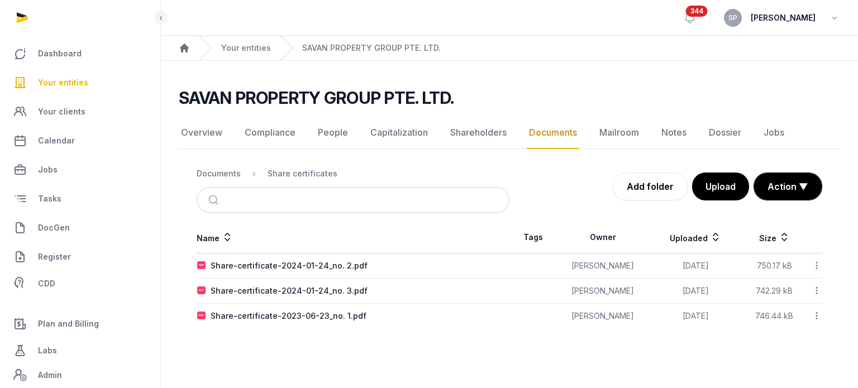
click at [76, 89] on link "Your entities" at bounding box center [80, 82] width 142 height 27
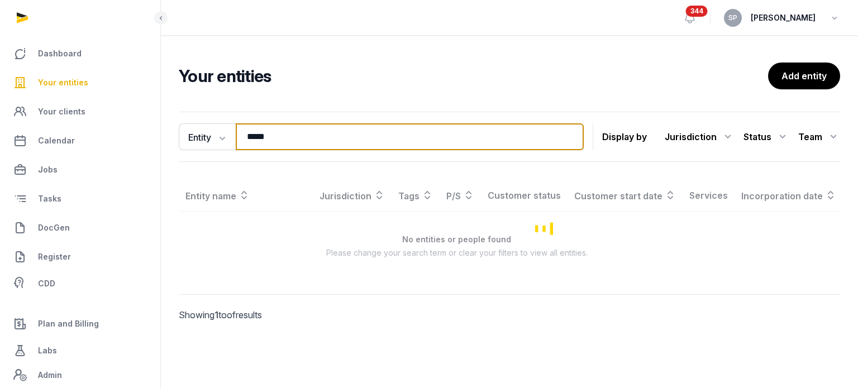
click at [269, 134] on input "*****" at bounding box center [410, 136] width 348 height 27
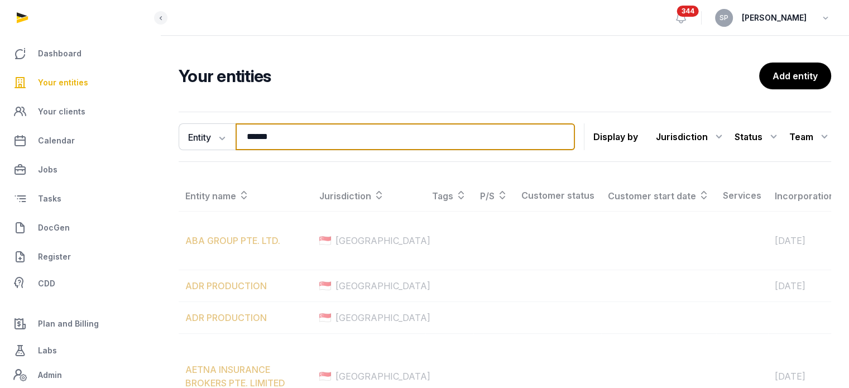
type input "******"
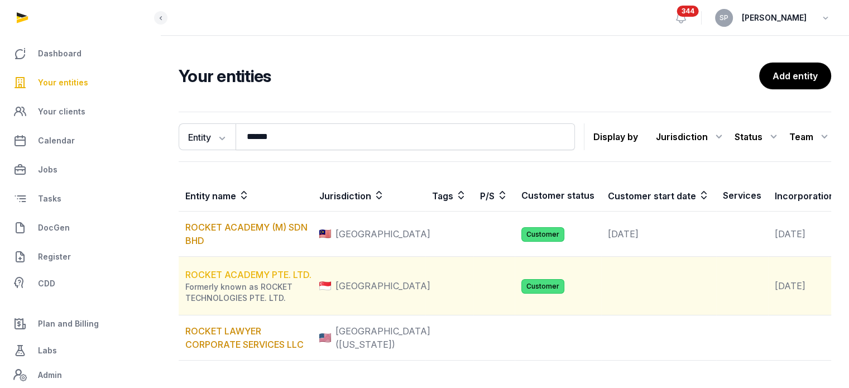
click at [269, 280] on link "ROCKET ACADEMY PTE. LTD." at bounding box center [248, 274] width 126 height 11
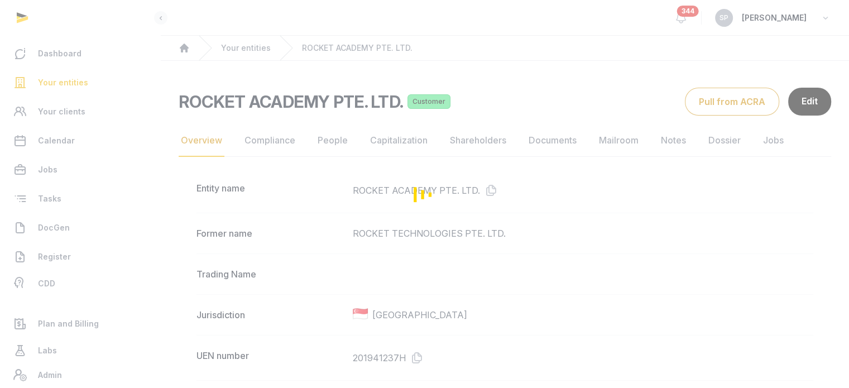
click at [543, 137] on div "Loading" at bounding box center [424, 194] width 849 height 388
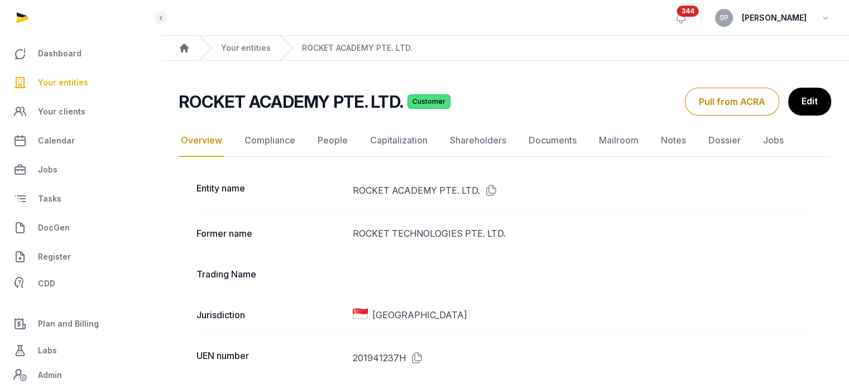
click at [543, 137] on link "Documents" at bounding box center [553, 141] width 52 height 32
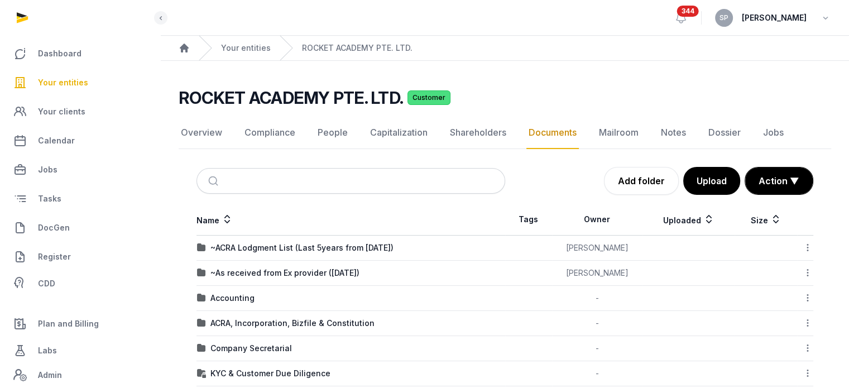
click at [255, 352] on td "Company Secretarial" at bounding box center [351, 348] width 309 height 25
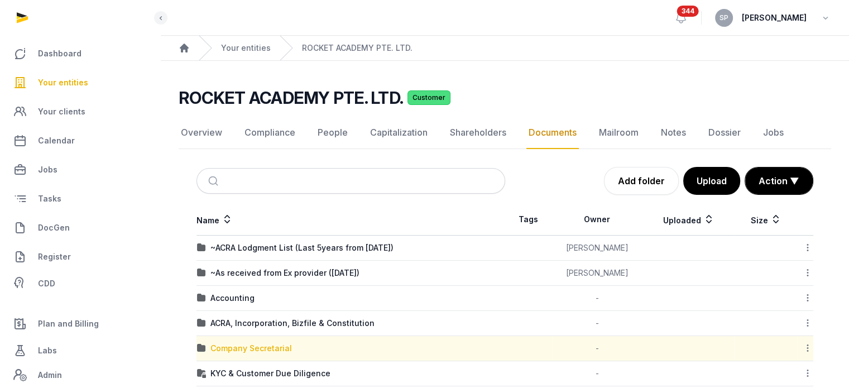
click at [255, 348] on div "Company Secretarial" at bounding box center [251, 348] width 82 height 11
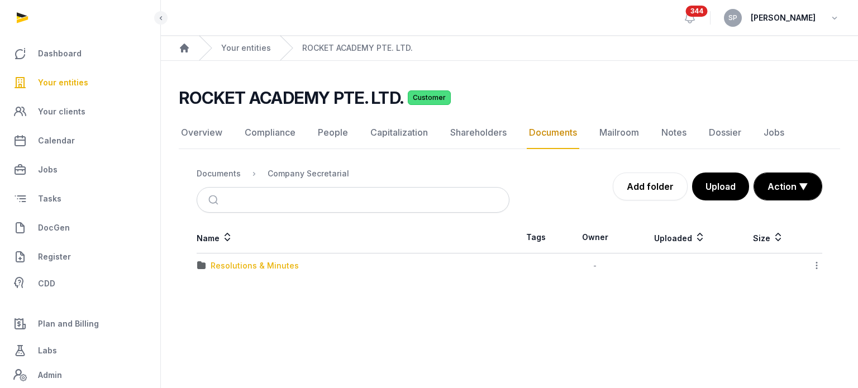
click at [262, 265] on div "Resolutions & Minutes" at bounding box center [254, 265] width 88 height 11
click at [222, 289] on div "2025" at bounding box center [220, 290] width 20 height 11
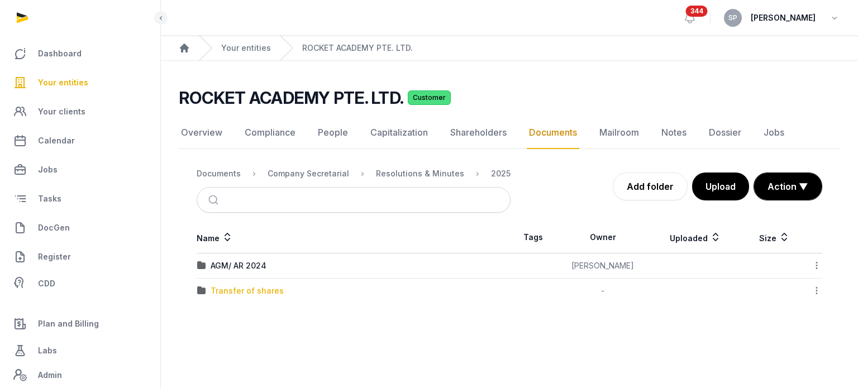
click at [245, 289] on div "Transfer of shares" at bounding box center [246, 290] width 73 height 11
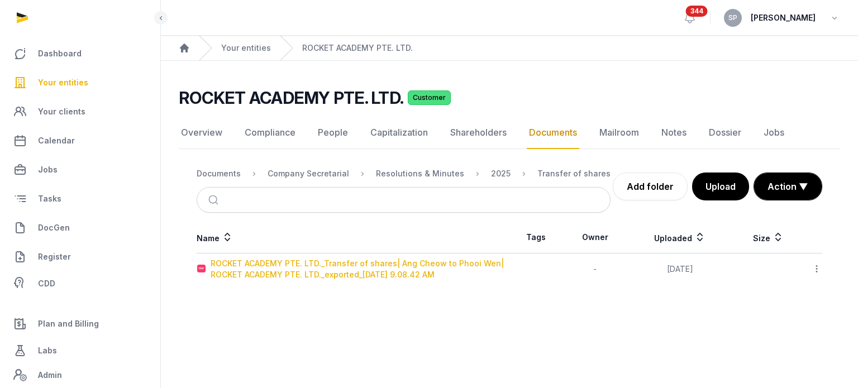
click at [255, 275] on div "ROCKET ACADEMY PTE. LTD._Transfer of shares| Ang Cheow to Phooi Wen| ROCKET ACA…" at bounding box center [359, 269] width 298 height 22
